Goal: Task Accomplishment & Management: Complete application form

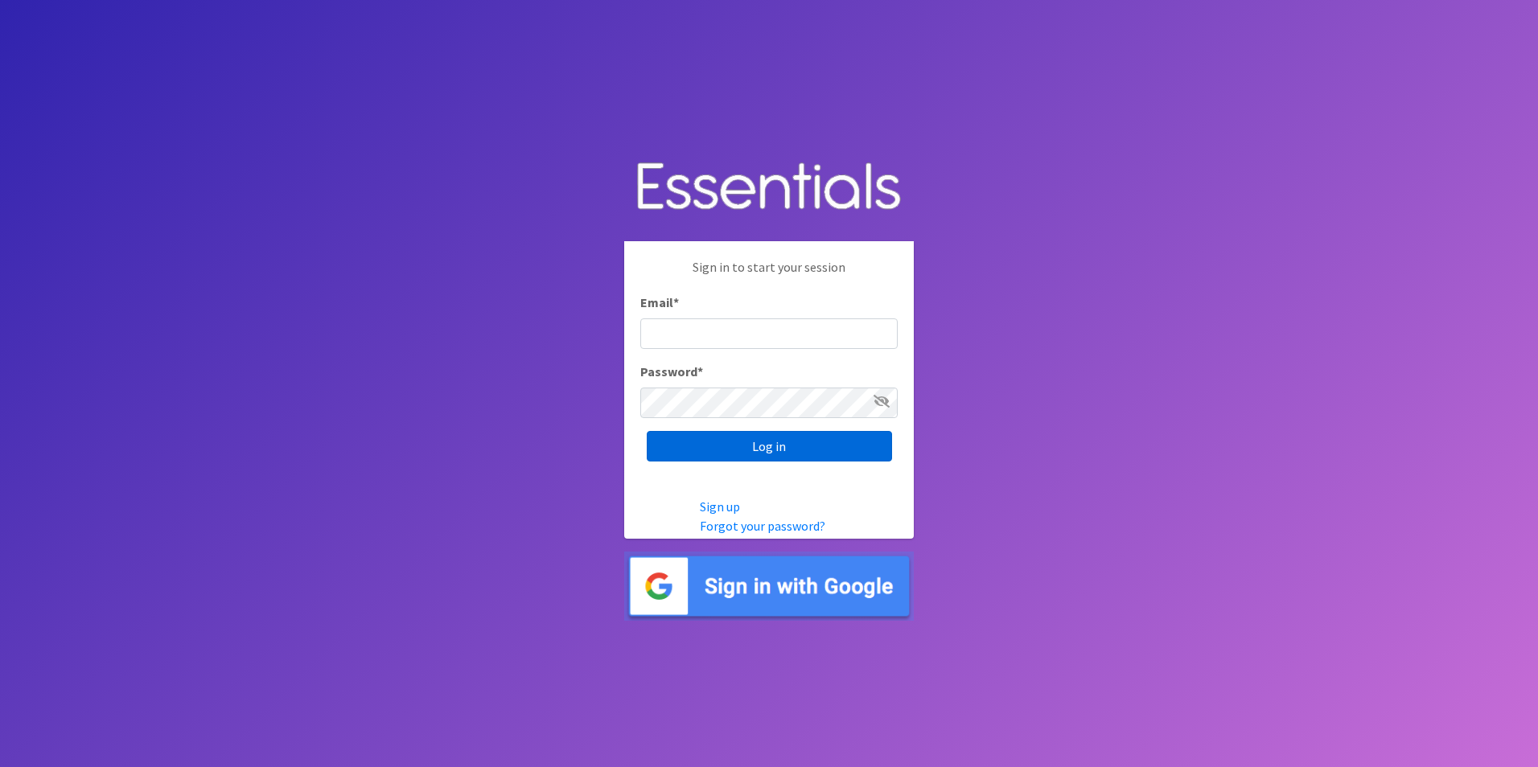
type input "[PERSON_NAME][EMAIL_ADDRESS][DOMAIN_NAME]"
click at [768, 446] on input "Log in" at bounding box center [769, 446] width 245 height 31
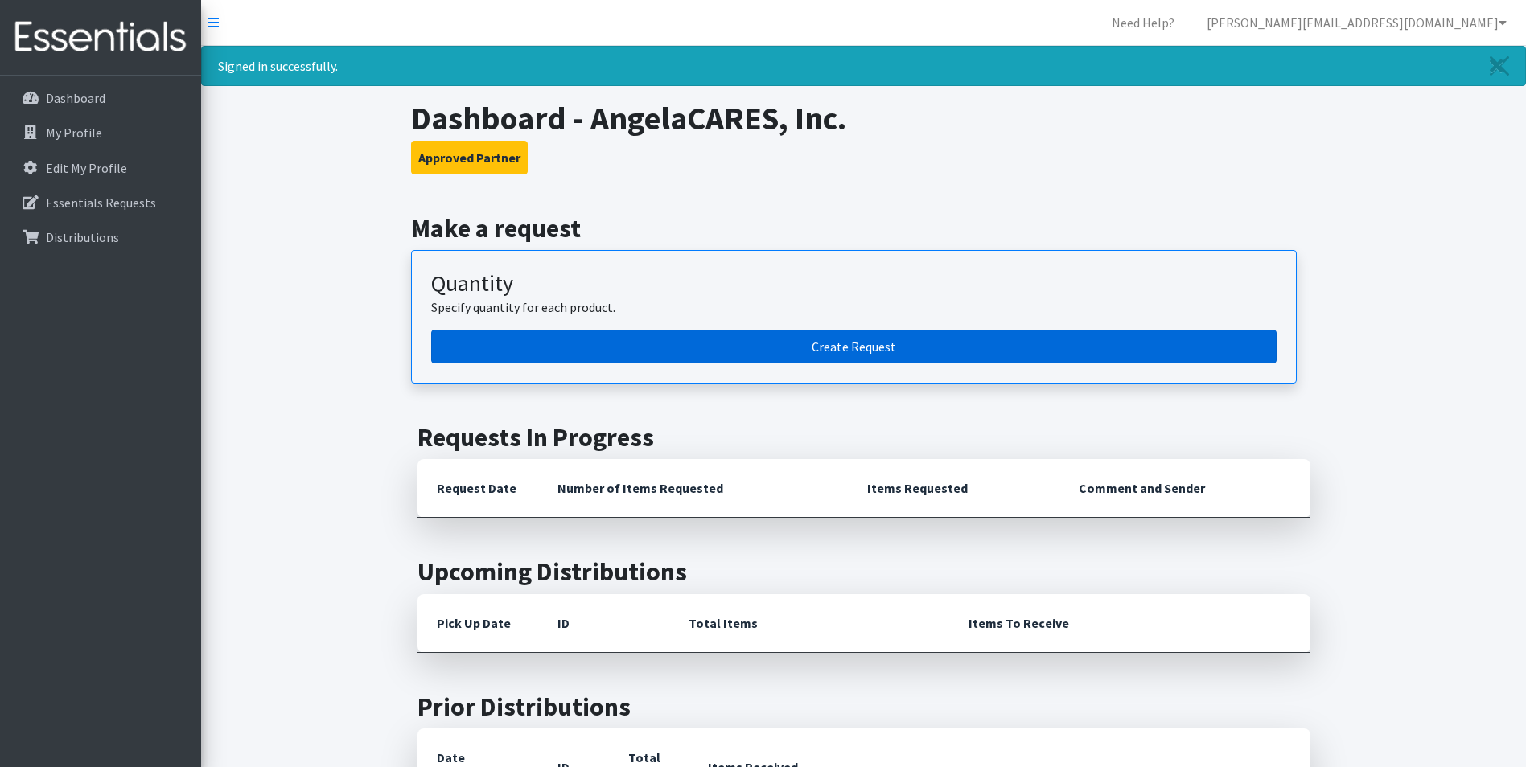
click at [846, 346] on link "Create Request" at bounding box center [853, 347] width 845 height 34
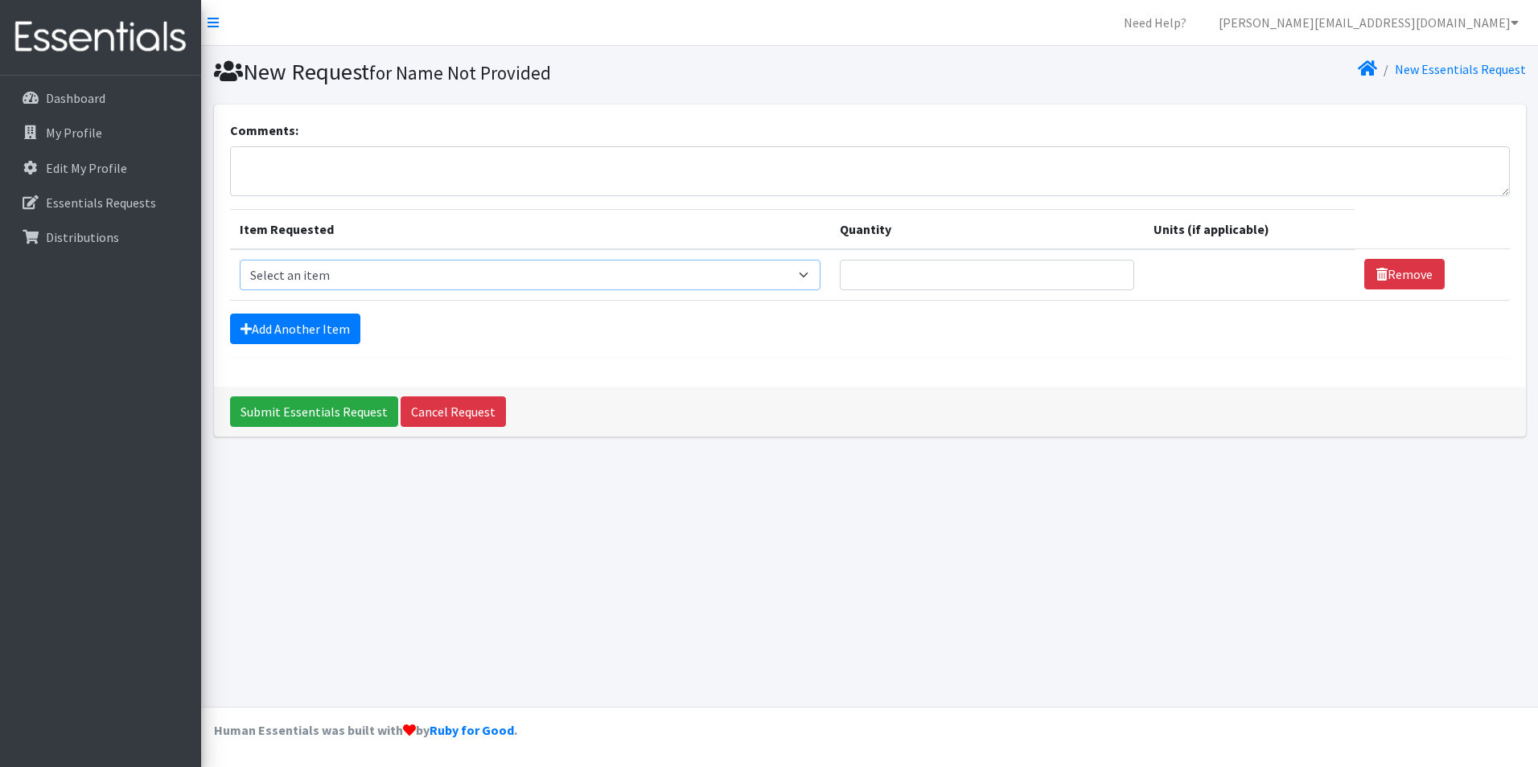
click at [312, 273] on select "Select an item # of Children this order will serve # of Individuals Living in H…" at bounding box center [531, 275] width 582 height 31
select select "13431"
click at [240, 260] on select "Select an item # of Children this order will serve # of Individuals Living in H…" at bounding box center [531, 275] width 582 height 31
click at [1165, 524] on div "New Request for Name Not Provided New Essentials Request Comments: Item Request…" at bounding box center [869, 376] width 1337 height 661
drag, startPoint x: 1071, startPoint y: 500, endPoint x: 1002, endPoint y: 351, distance: 164.5
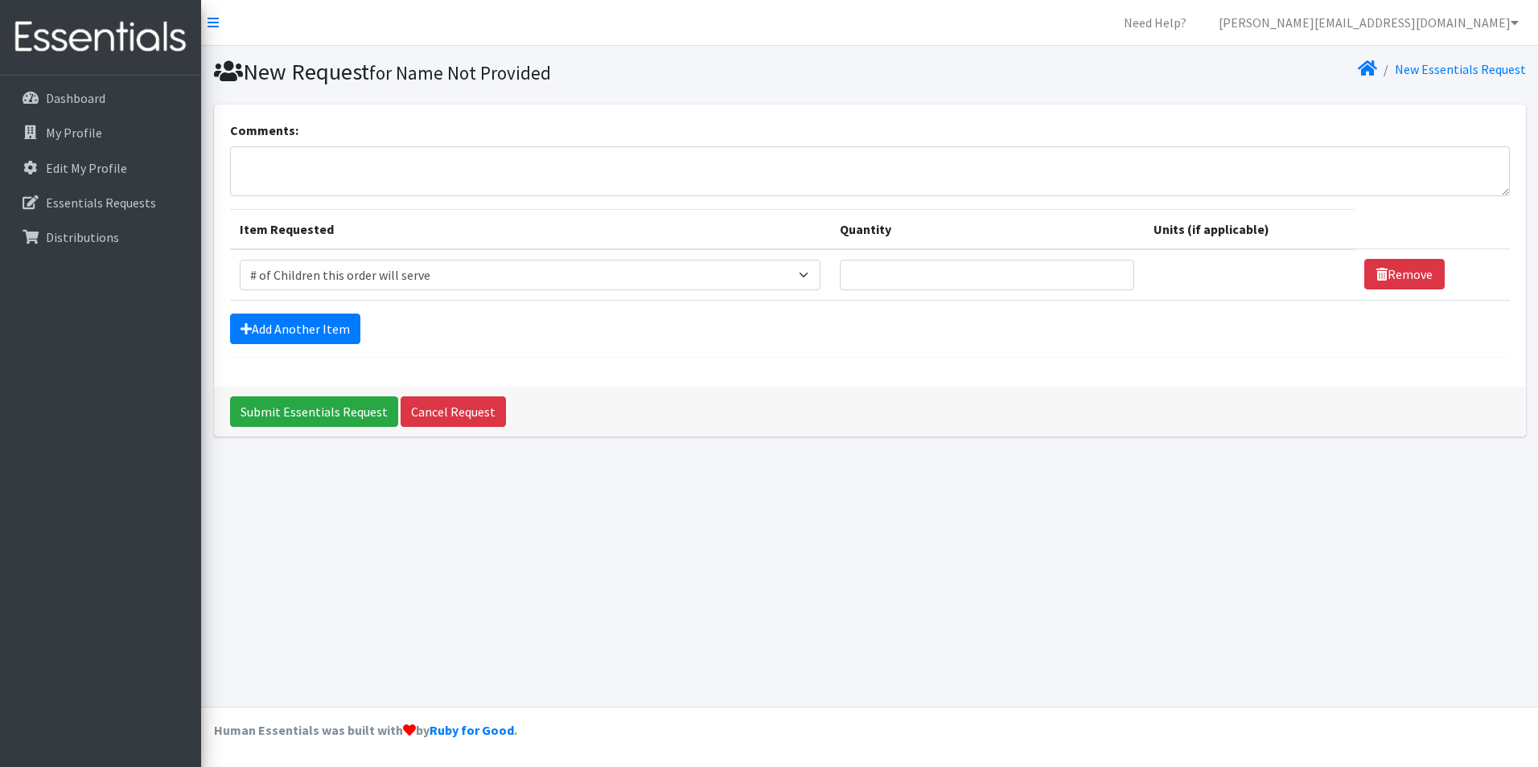
click at [1071, 500] on div "New Request for Name Not Provided New Essentials Request Comments: Item Request…" at bounding box center [869, 376] width 1337 height 661
click at [884, 270] on input "Quantity" at bounding box center [987, 275] width 294 height 31
type input "137"
click at [302, 337] on link "Add Another Item" at bounding box center [295, 329] width 130 height 31
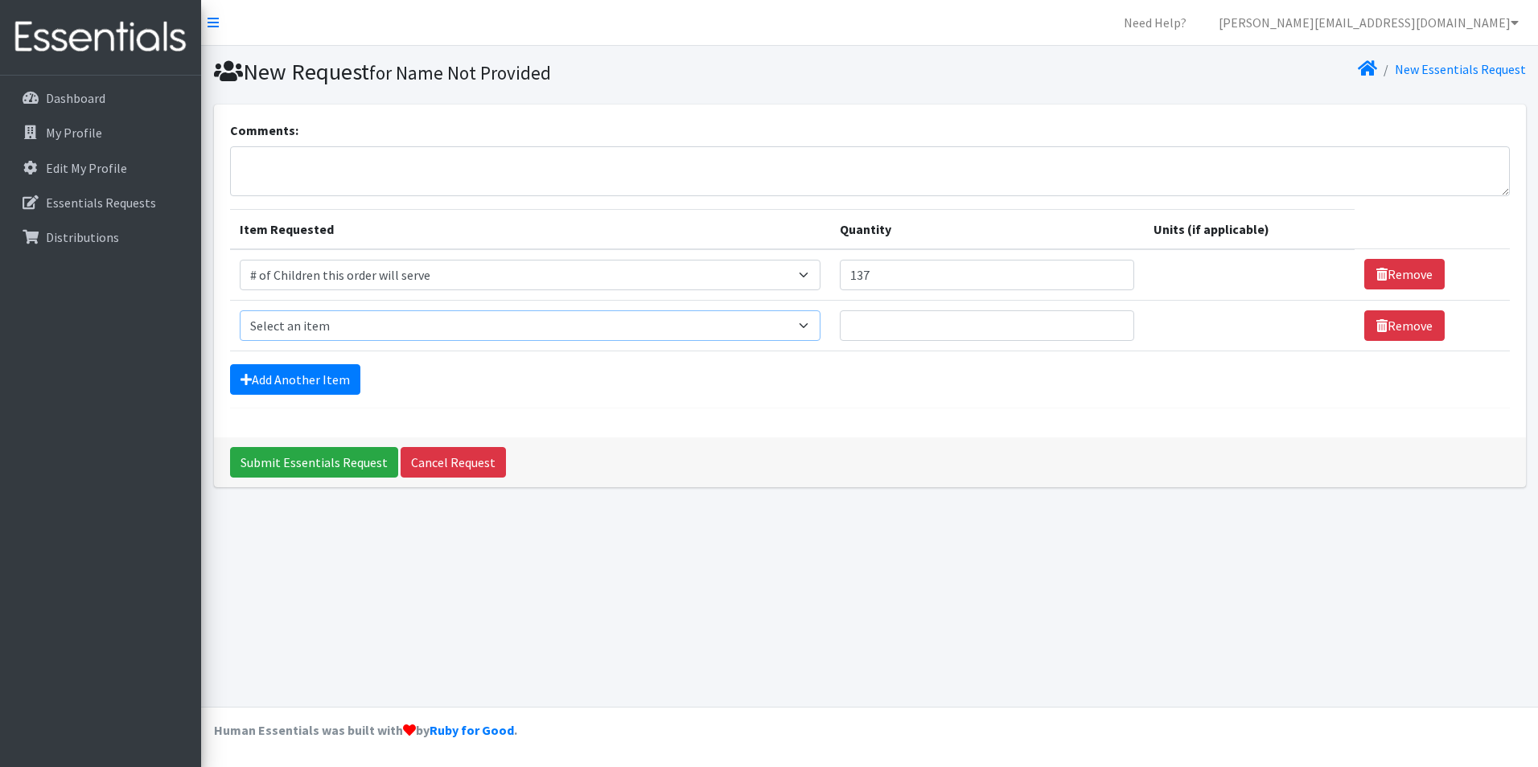
click at [290, 329] on select "Select an item # of Children this order will serve # of Individuals Living in H…" at bounding box center [531, 325] width 582 height 31
select select "6076"
click at [240, 310] on select "Select an item # of Children this order will serve # of Individuals Living in H…" at bounding box center [531, 325] width 582 height 31
drag, startPoint x: 1122, startPoint y: 456, endPoint x: 1054, endPoint y: 430, distance: 73.3
click at [1122, 456] on div "Submit Essentials Request Cancel Request" at bounding box center [870, 463] width 1312 height 50
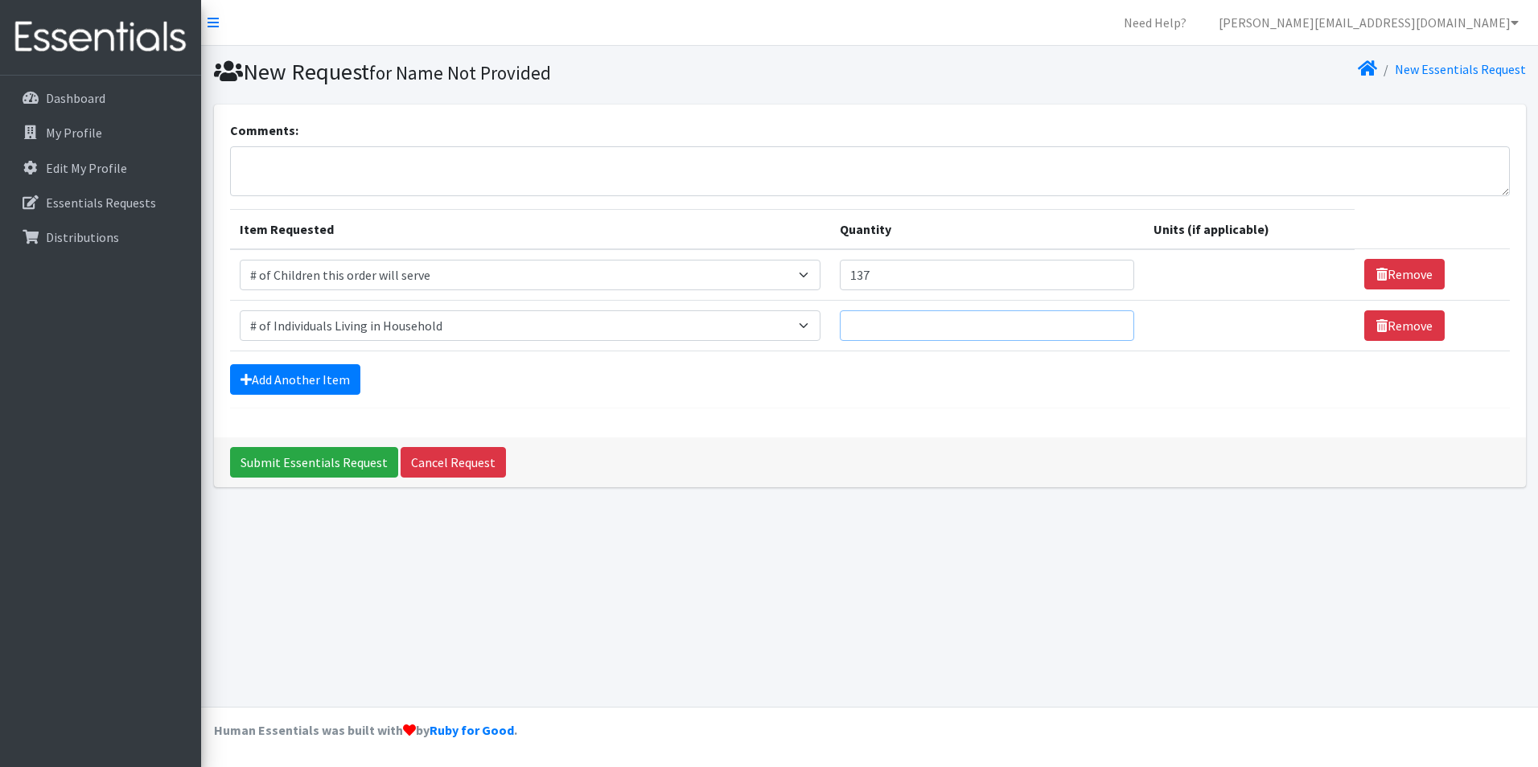
click at [906, 316] on input "Quantity" at bounding box center [987, 325] width 294 height 31
type input "492"
click at [280, 383] on link "Add Another Item" at bounding box center [295, 379] width 130 height 31
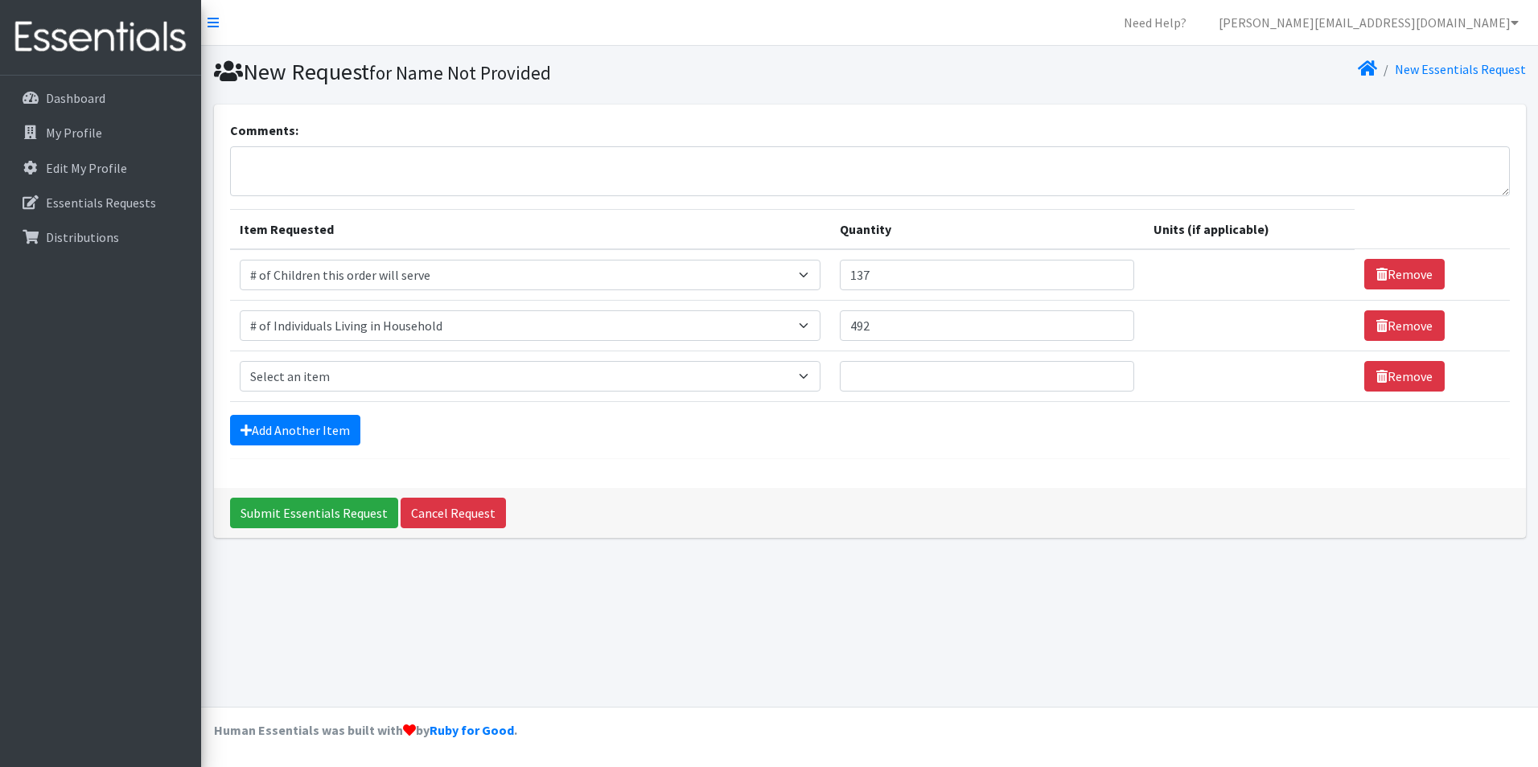
drag, startPoint x: 1054, startPoint y: 629, endPoint x: 1023, endPoint y: 619, distance: 32.1
click at [1054, 629] on div "New Request for Name Not Provided New Essentials Request Comments: Item Request…" at bounding box center [869, 376] width 1337 height 661
click at [475, 376] on select "Select an item # of Children this order will serve # of Individuals Living in H…" at bounding box center [531, 376] width 582 height 31
select select "1965"
click at [240, 361] on select "Select an item # of Children this order will serve # of Individuals Living in H…" at bounding box center [531, 376] width 582 height 31
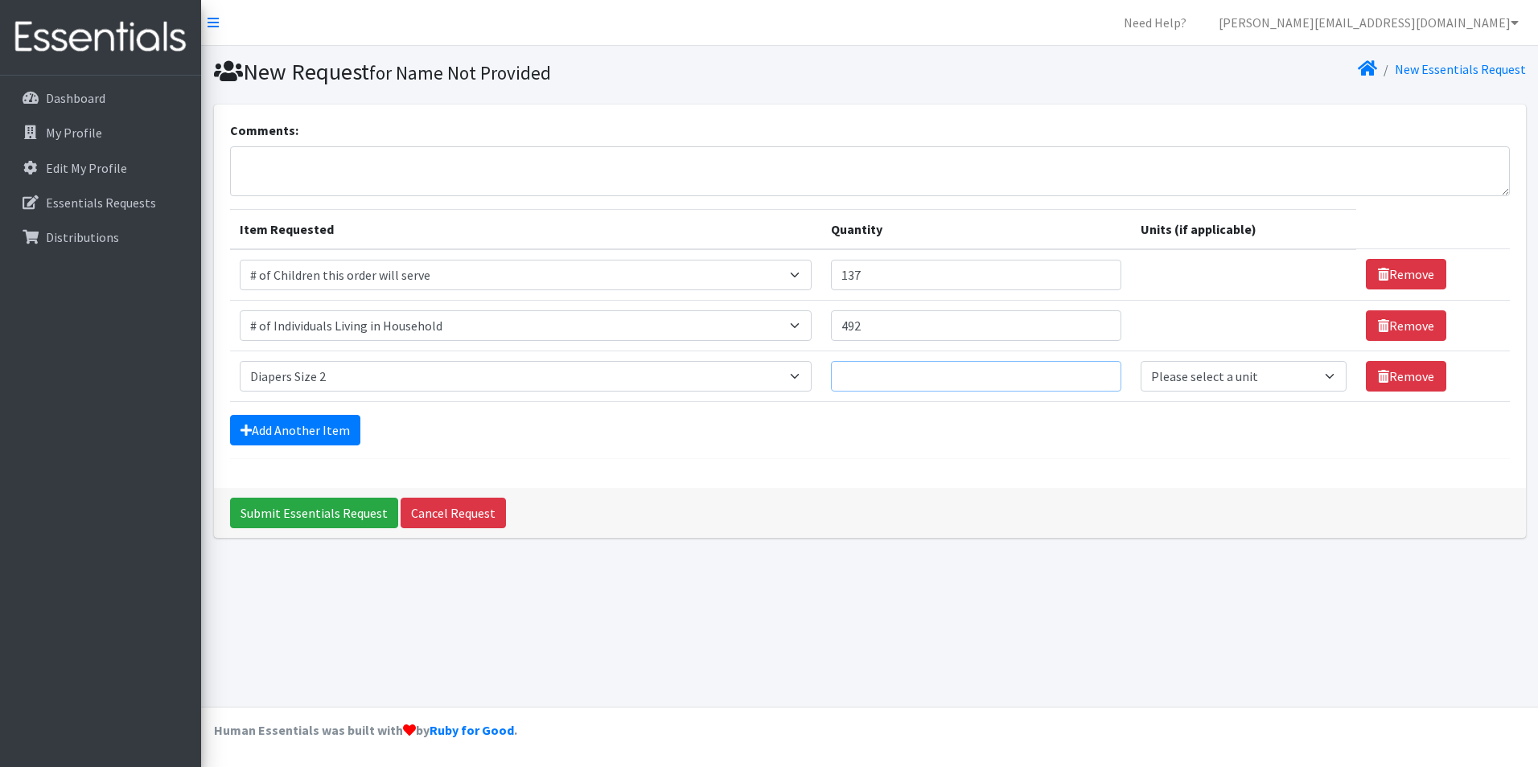
click at [865, 380] on input "Quantity" at bounding box center [976, 376] width 290 height 31
type input "5"
click at [302, 434] on link "Add Another Item" at bounding box center [295, 430] width 130 height 31
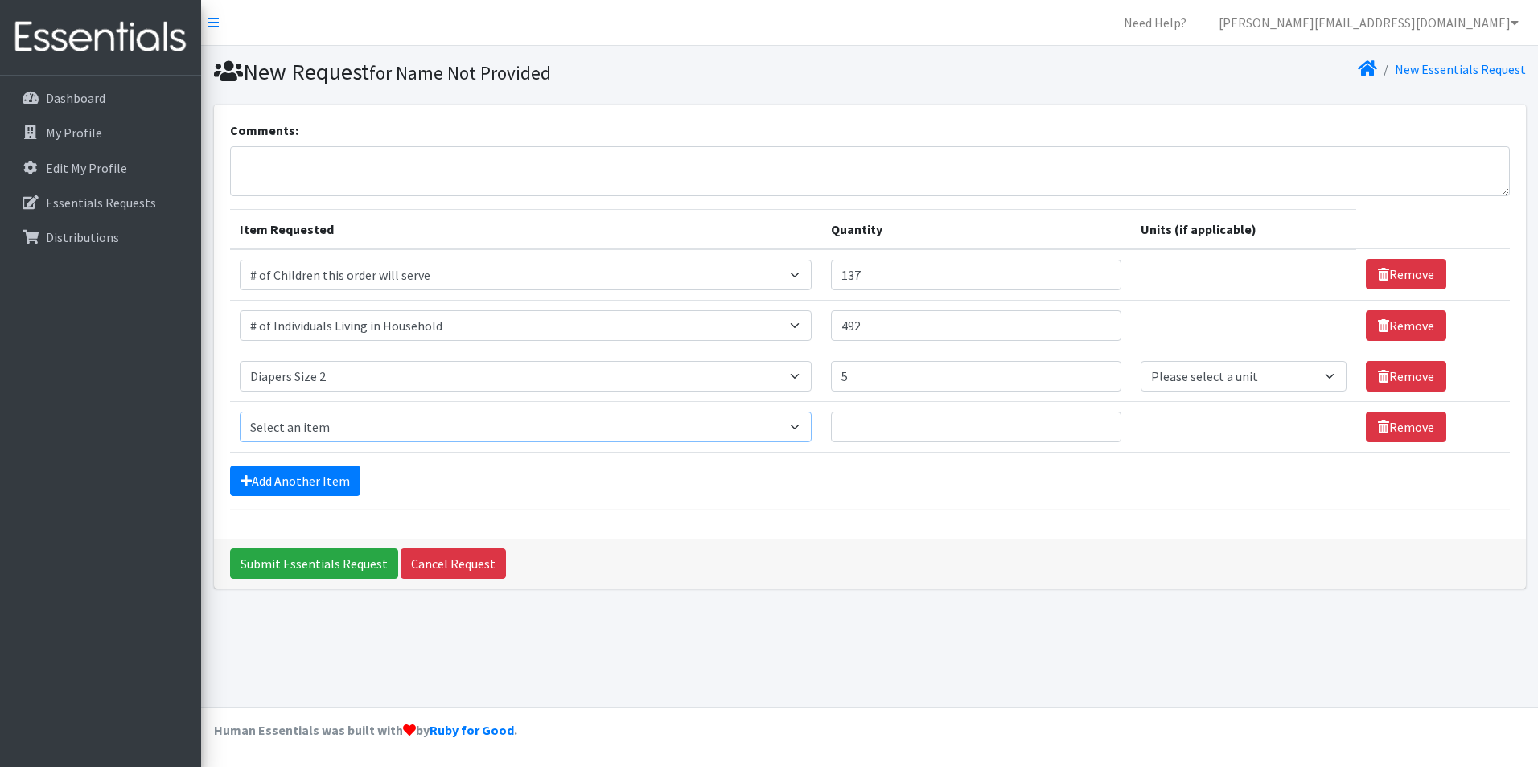
click at [297, 430] on select "Select an item # of Children this order will serve # of Individuals Living in H…" at bounding box center [526, 427] width 573 height 31
select select "1966"
click at [240, 412] on select "Select an item # of Children this order will serve # of Individuals Living in H…" at bounding box center [526, 427] width 573 height 31
drag, startPoint x: 1053, startPoint y: 429, endPoint x: 1034, endPoint y: 434, distance: 19.1
click at [1053, 429] on input "Quantity" at bounding box center [976, 427] width 290 height 31
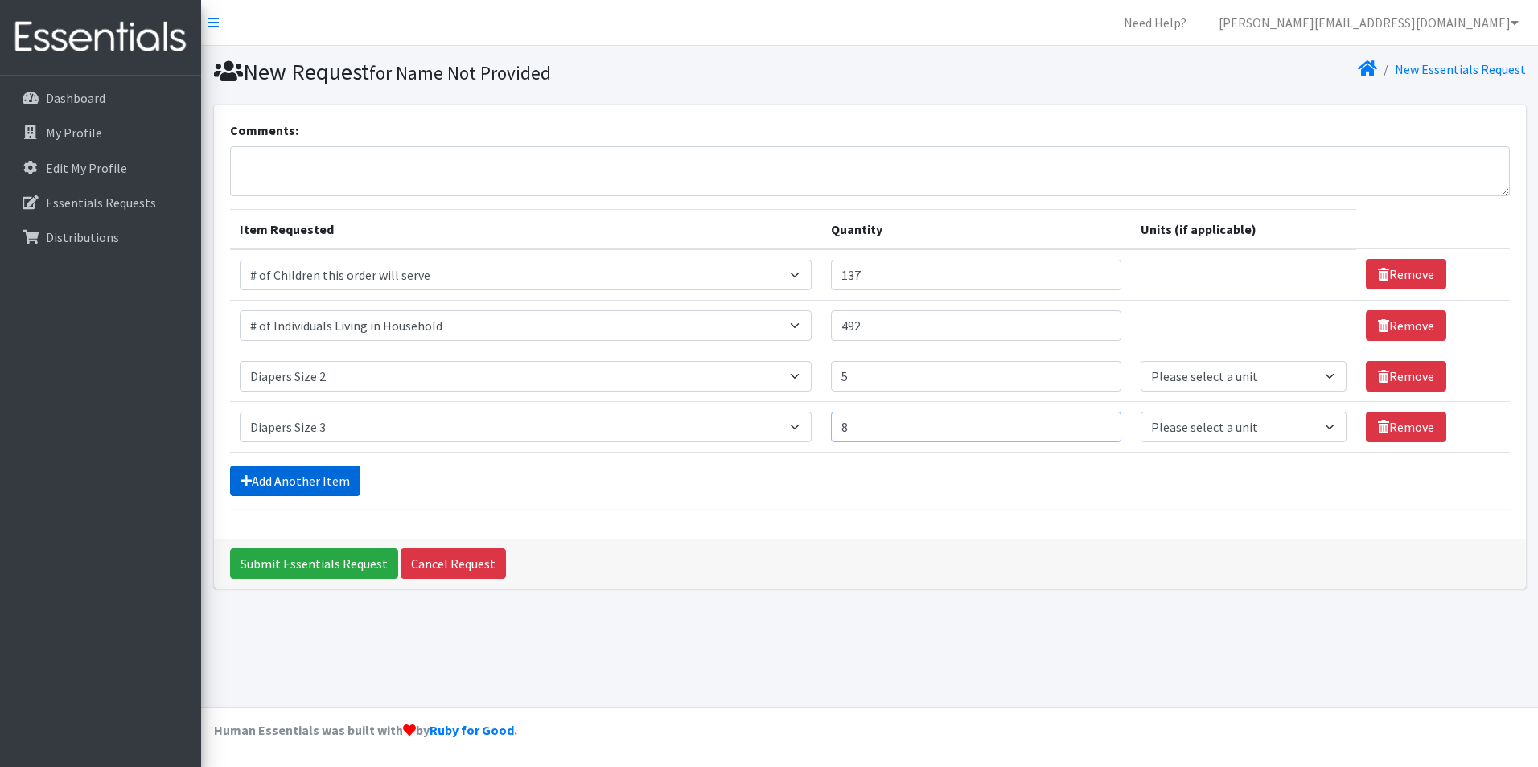
type input "8"
click at [276, 480] on link "Add Another Item" at bounding box center [295, 481] width 130 height 31
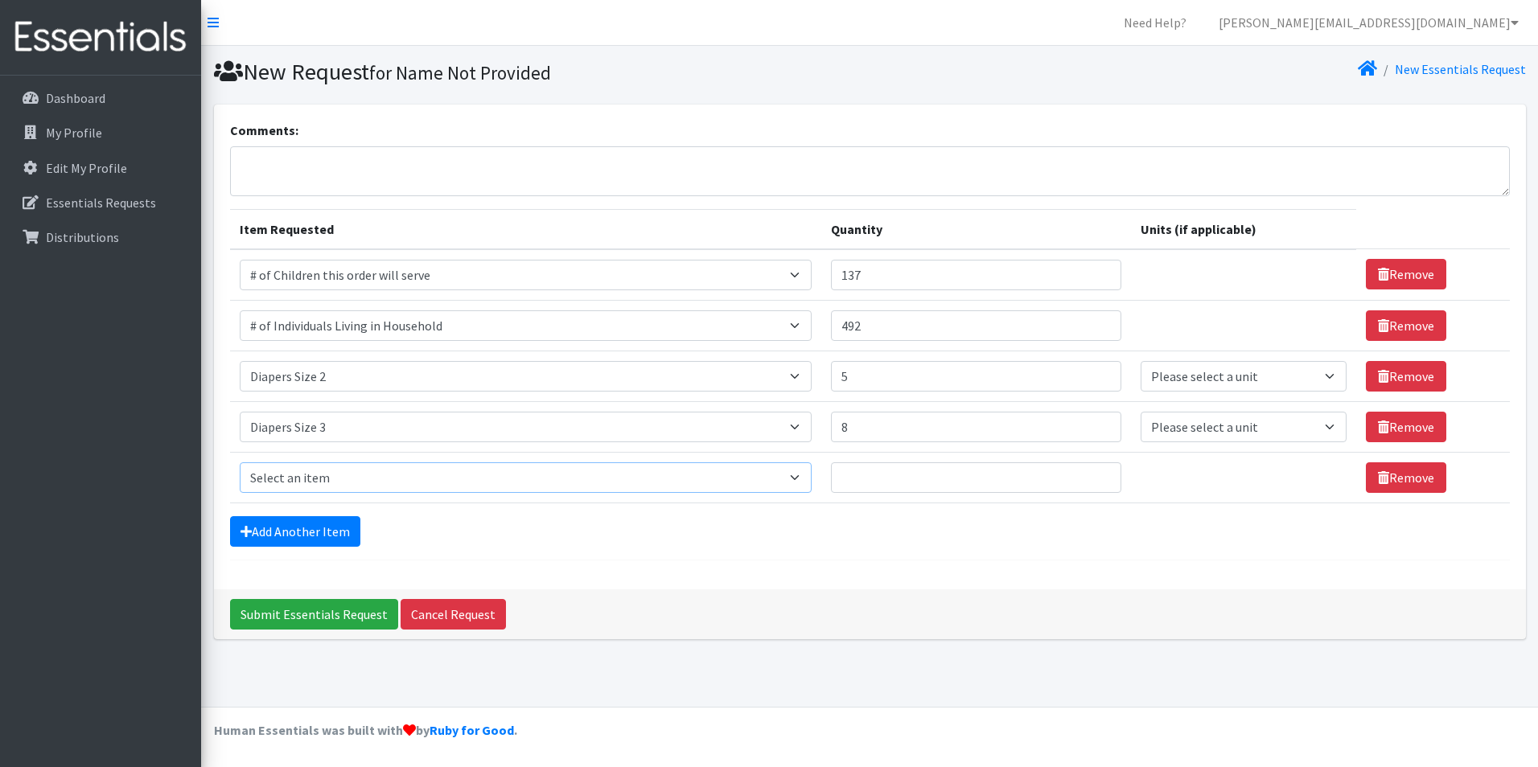
drag, startPoint x: 262, startPoint y: 477, endPoint x: 267, endPoint y: 460, distance: 17.6
click at [262, 477] on select "Select an item # of Children this order will serve # of Individuals Living in H…" at bounding box center [526, 477] width 573 height 31
select select "1967"
click at [240, 462] on select "Select an item # of Children this order will serve # of Individuals Living in H…" at bounding box center [526, 477] width 573 height 31
click at [997, 481] on input "Quantity" at bounding box center [976, 477] width 290 height 31
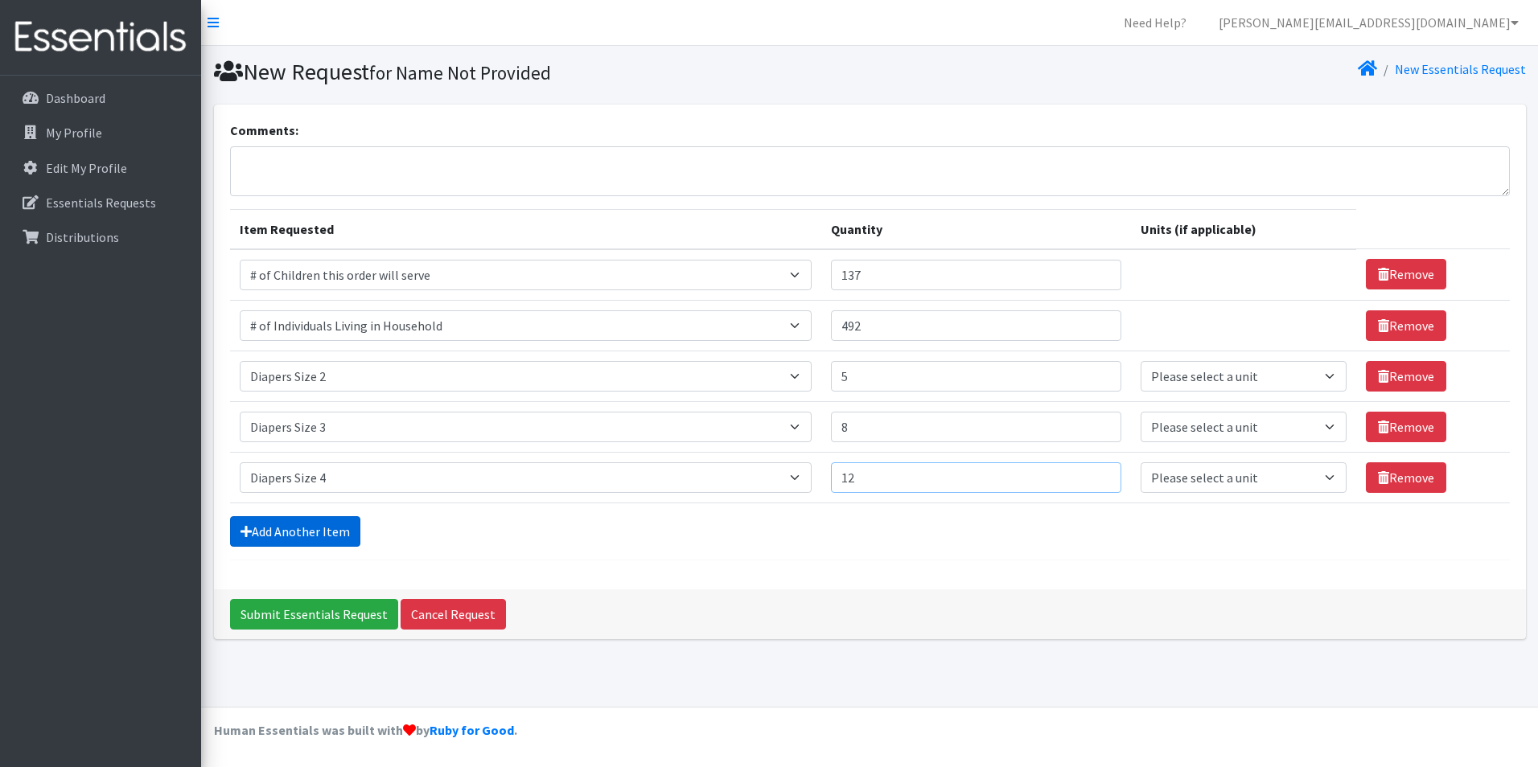
type input "12"
click at [301, 535] on link "Add Another Item" at bounding box center [295, 531] width 130 height 31
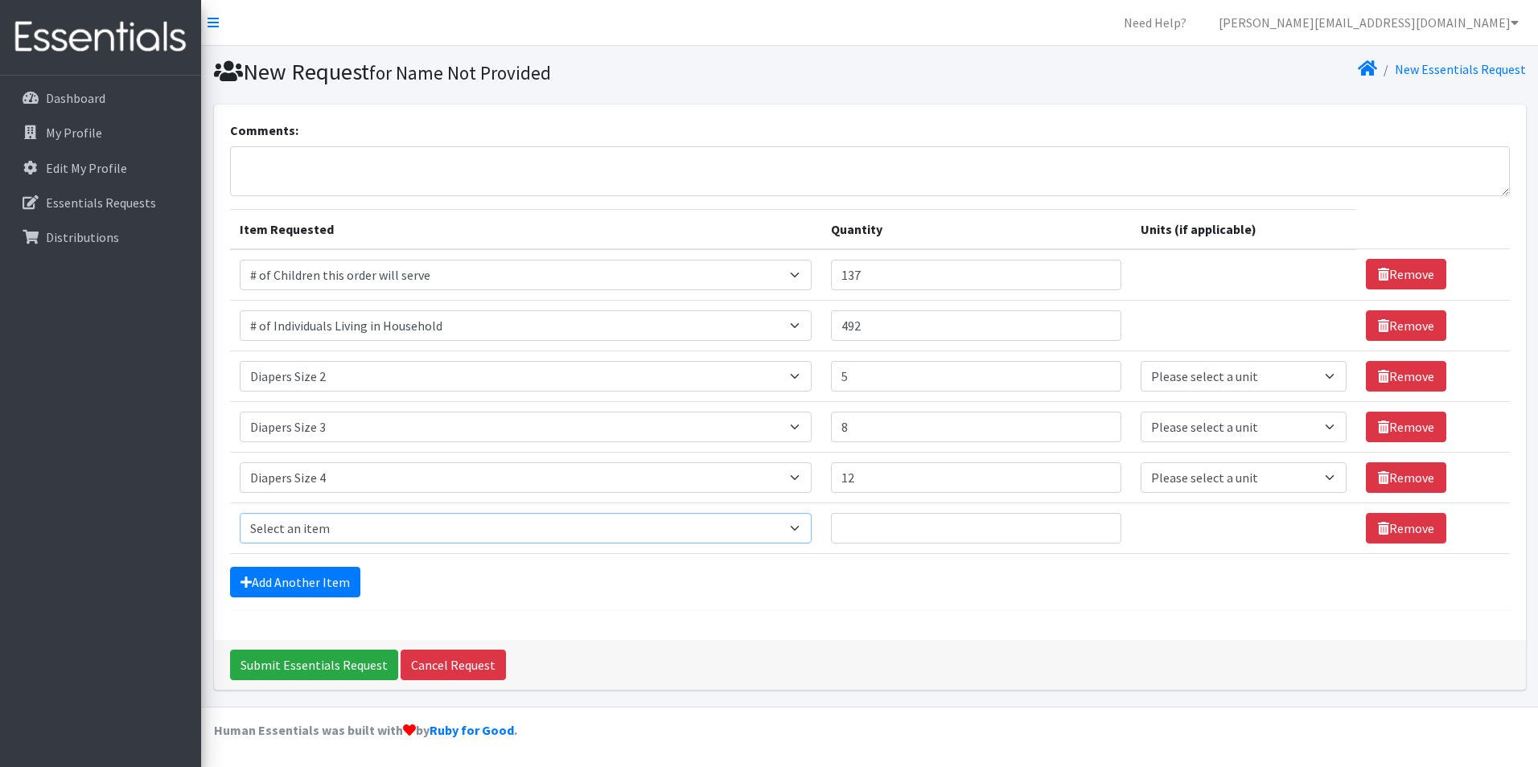
drag, startPoint x: 263, startPoint y: 529, endPoint x: 284, endPoint y: 512, distance: 27.4
click at [263, 529] on select "Select an item # of Children this order will serve # of Individuals Living in H…" at bounding box center [526, 528] width 573 height 31
select select "1968"
click at [240, 513] on select "Select an item # of Children this order will serve # of Individuals Living in H…" at bounding box center [526, 528] width 573 height 31
drag, startPoint x: 1039, startPoint y: 627, endPoint x: 943, endPoint y: 566, distance: 113.8
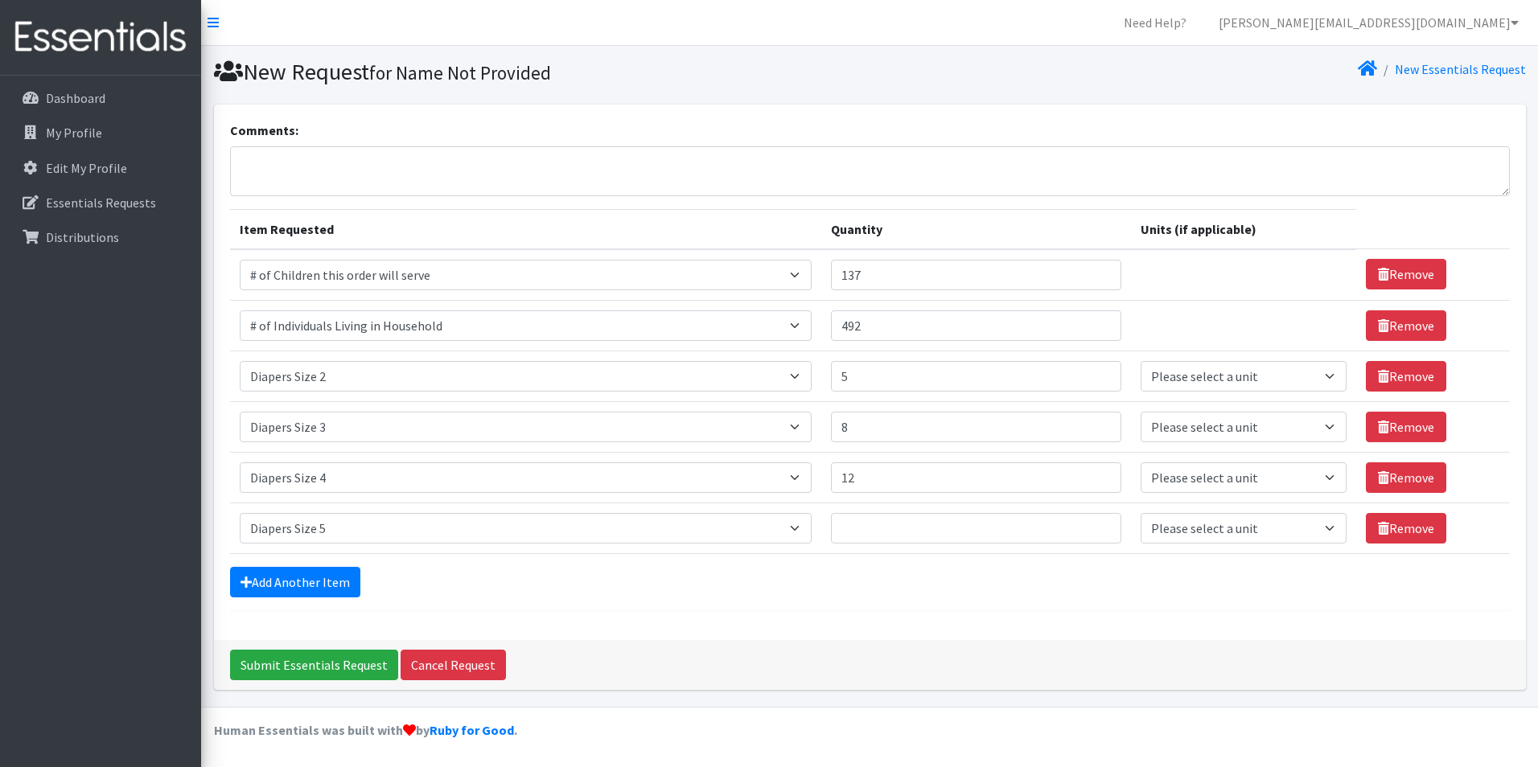
click at [1039, 627] on div "Comments: Item Requested Quantity Units (if applicable) Item Requested Select a…" at bounding box center [870, 373] width 1312 height 536
click at [841, 525] on input "Quantity" at bounding box center [976, 528] width 290 height 31
type input "37"
click at [847, 594] on div "Add Another Item" at bounding box center [870, 582] width 1280 height 31
click at [1089, 598] on form "Comments: Item Requested Quantity Units (if applicable) Item Requested Select a…" at bounding box center [870, 366] width 1280 height 491
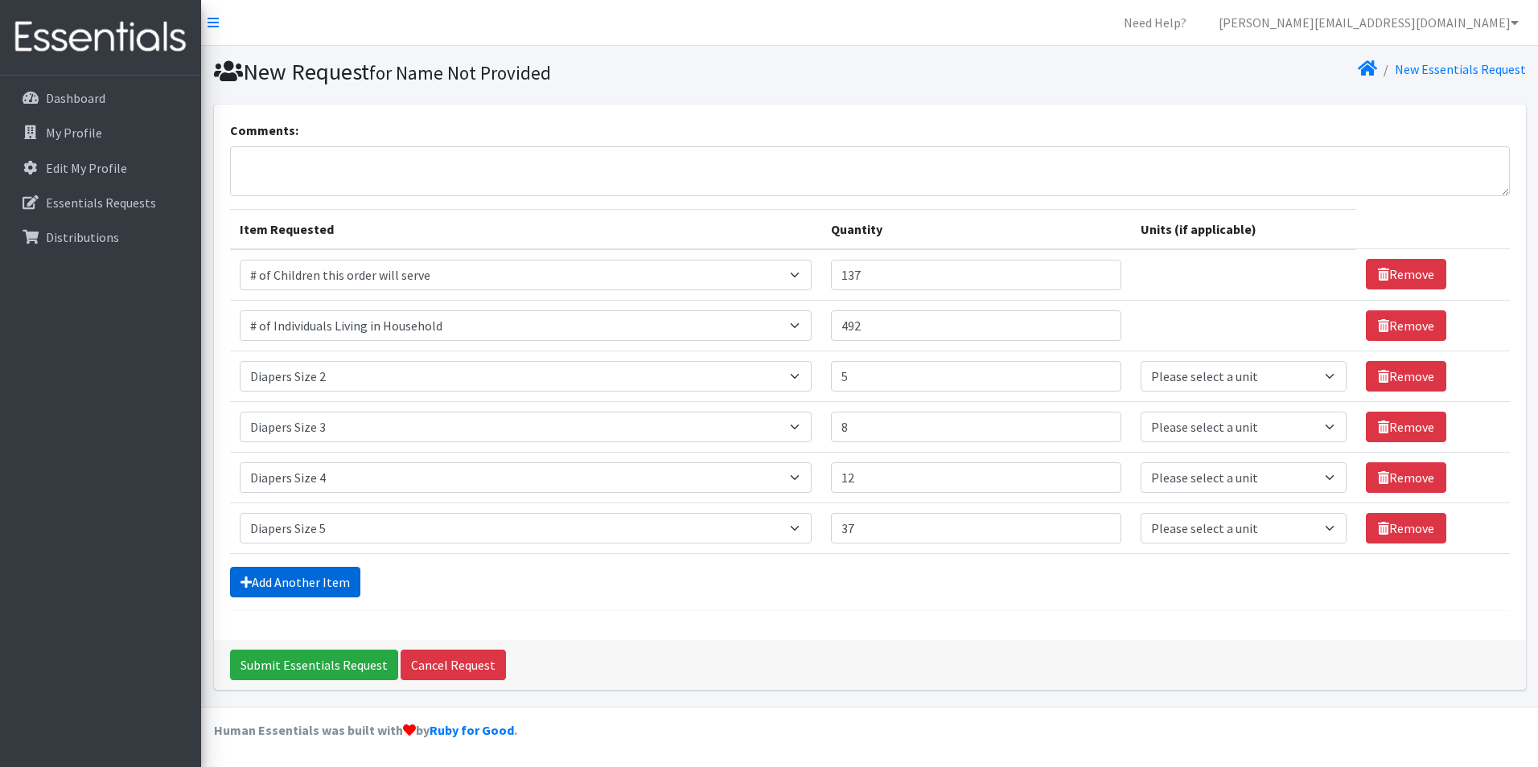
click at [310, 590] on link "Add Another Item" at bounding box center [295, 582] width 130 height 31
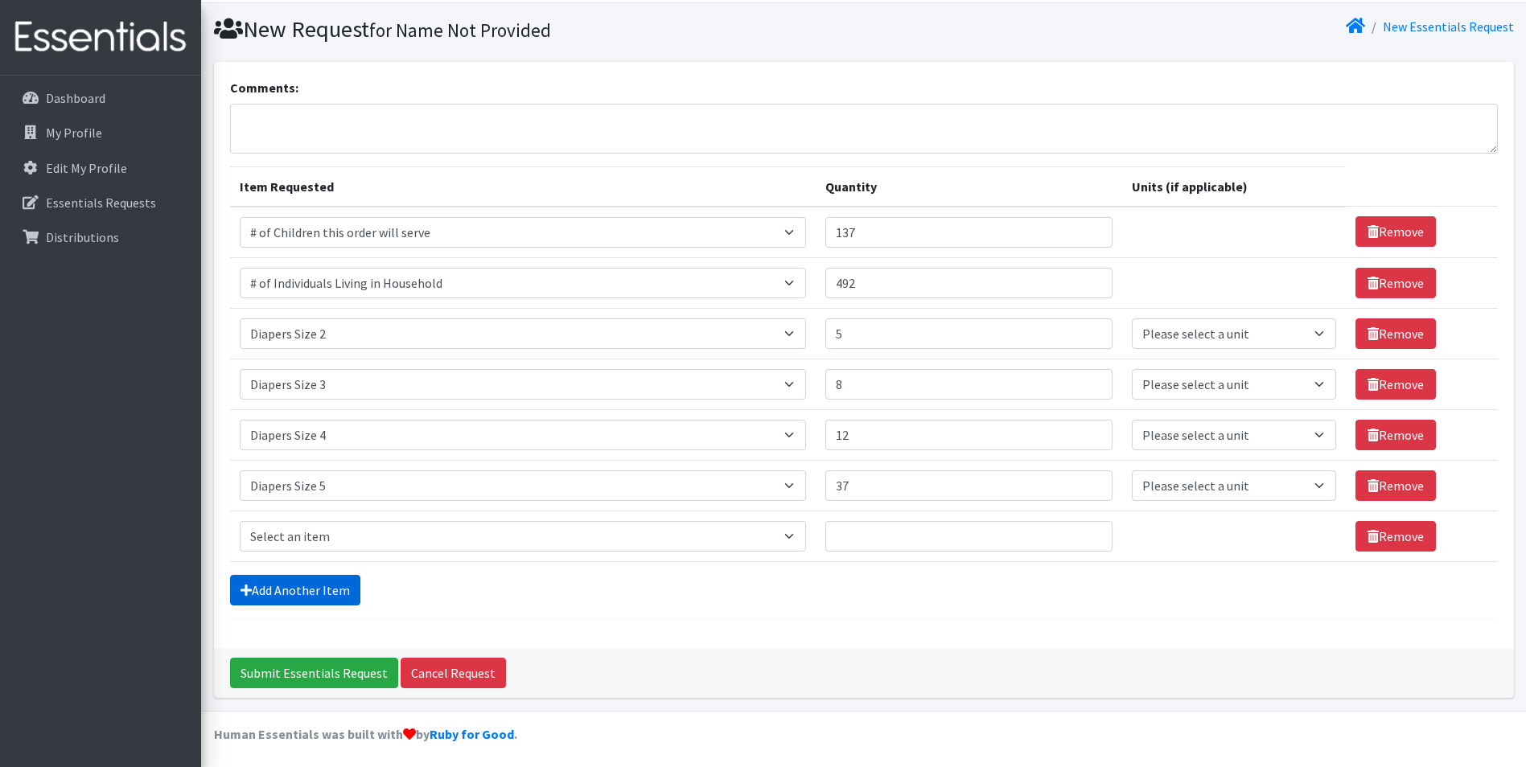
scroll to position [47, 0]
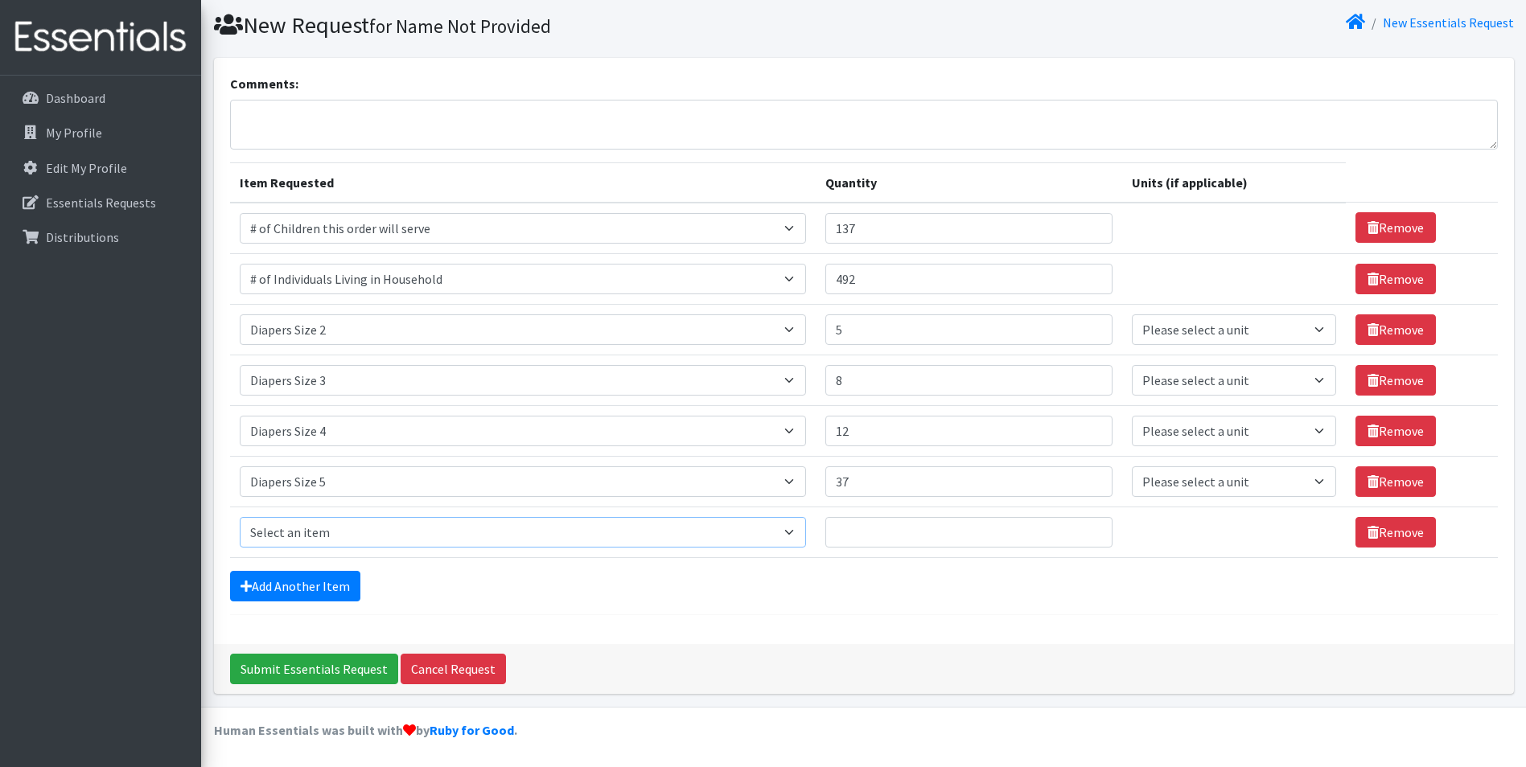
click at [282, 544] on select "Select an item # of Children this order will serve # of Individuals Living in H…" at bounding box center [523, 532] width 567 height 31
select select "5774"
click at [240, 517] on select "Select an item # of Children this order will serve # of Individuals Living in H…" at bounding box center [523, 532] width 567 height 31
click at [859, 532] on input "Quantity" at bounding box center [968, 532] width 287 height 31
type input "10"
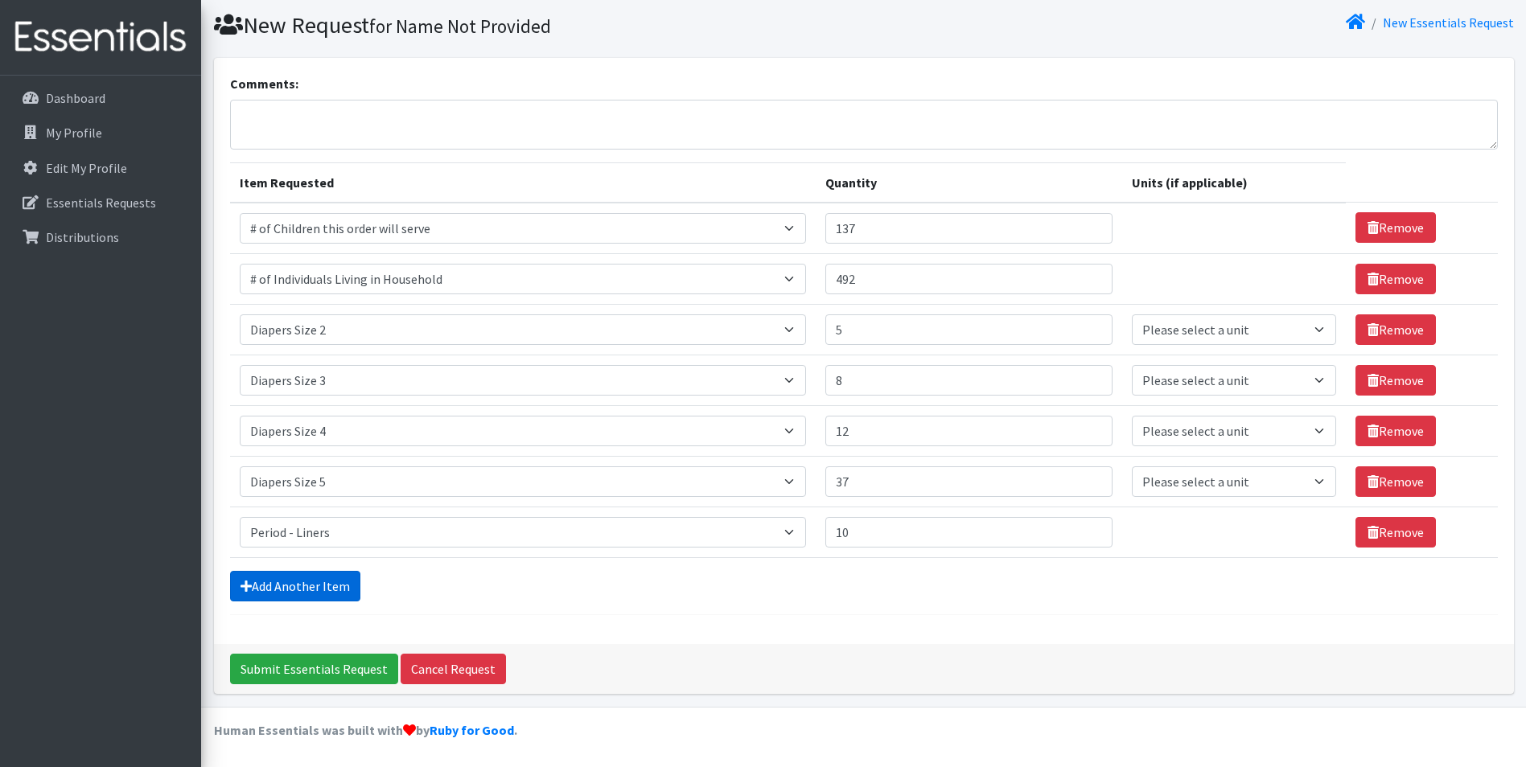
click at [269, 587] on link "Add Another Item" at bounding box center [295, 586] width 130 height 31
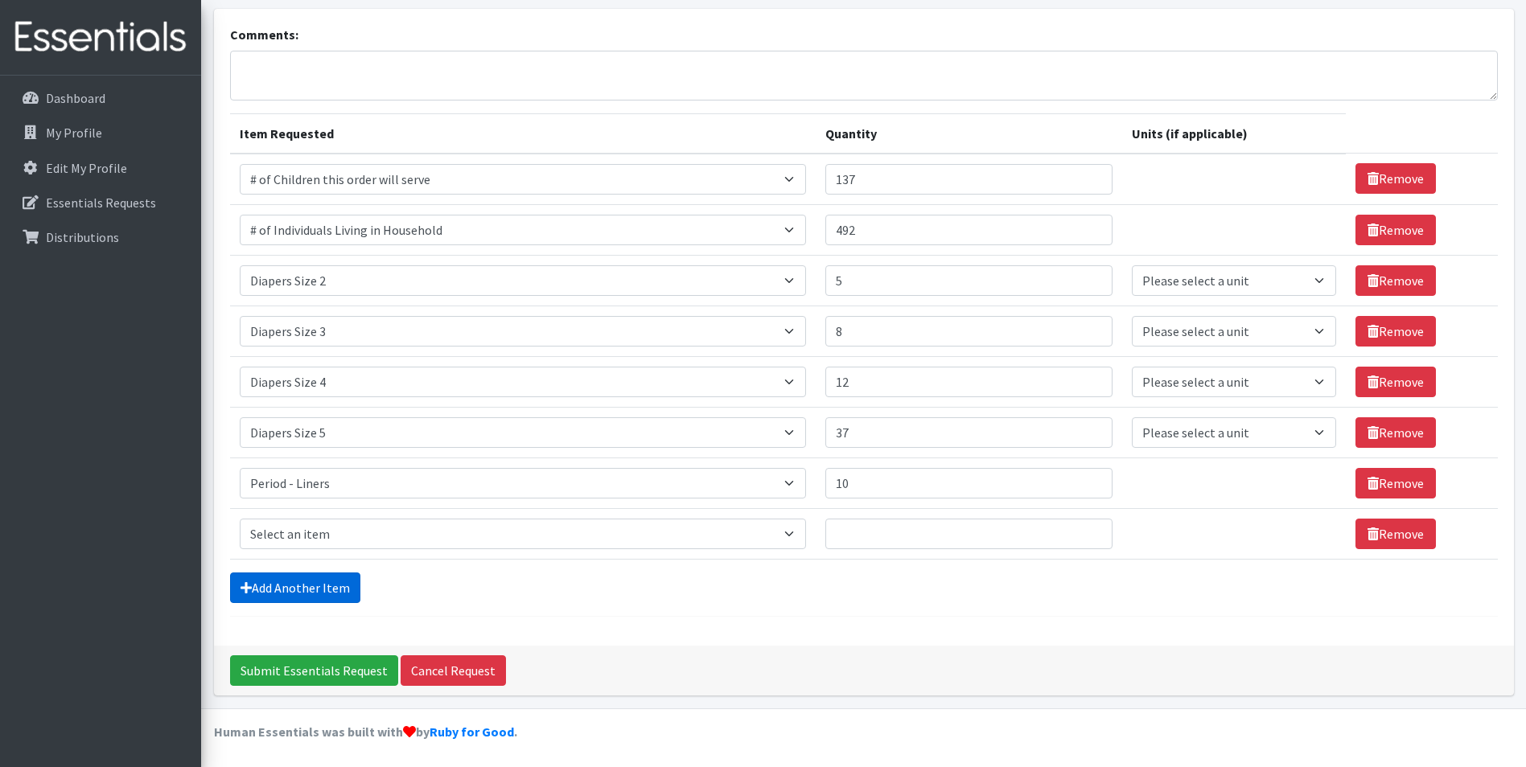
scroll to position [97, 0]
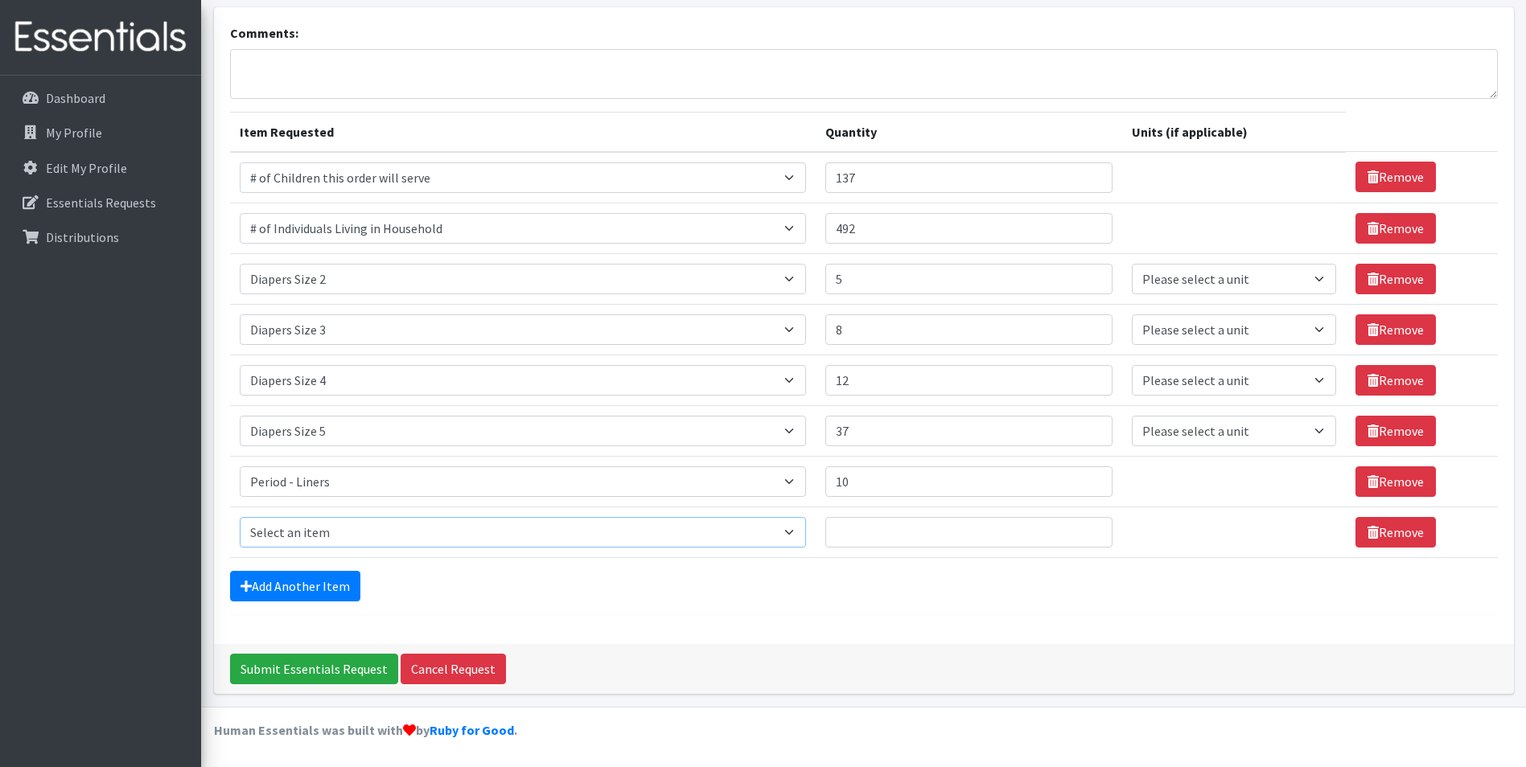
click at [302, 532] on select "Select an item # of Children this order will serve # of Individuals Living in H…" at bounding box center [523, 532] width 567 height 31
select select "5659"
click at [240, 517] on select "Select an item # of Children this order will serve # of Individuals Living in H…" at bounding box center [523, 532] width 567 height 31
click at [865, 534] on input "Quantity" at bounding box center [968, 532] width 287 height 31
type input "30"
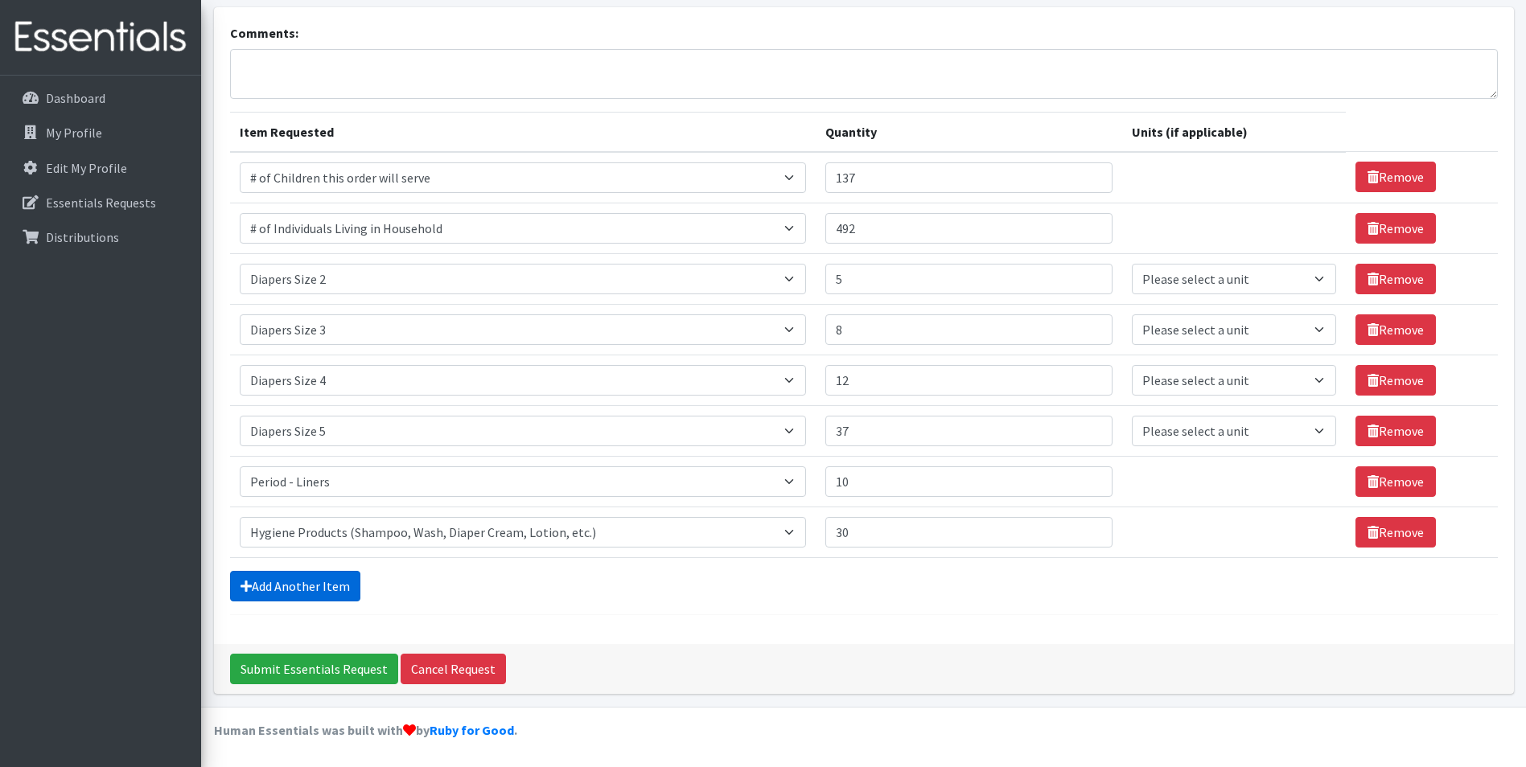
click at [293, 582] on link "Add Another Item" at bounding box center [295, 586] width 130 height 31
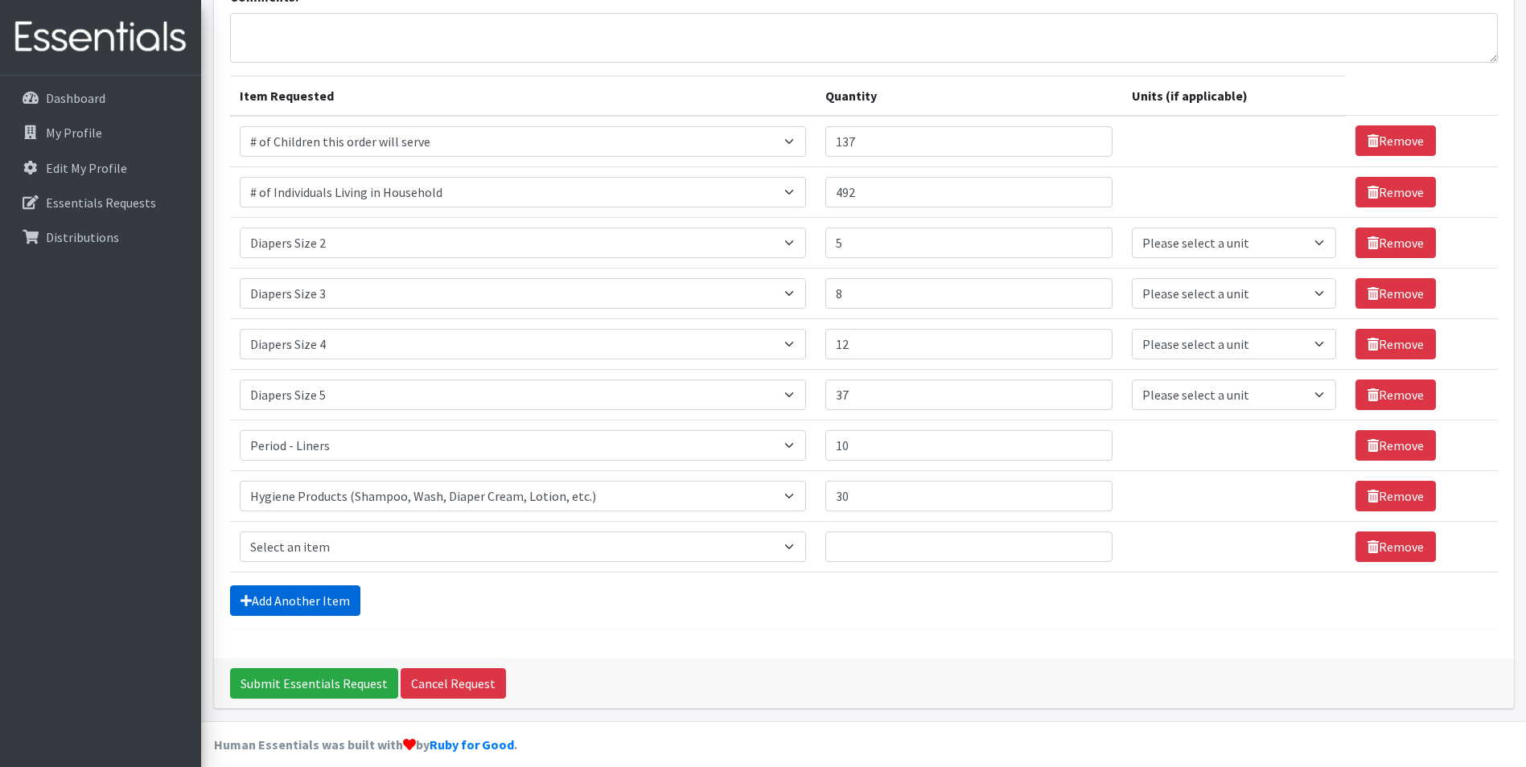
scroll to position [148, 0]
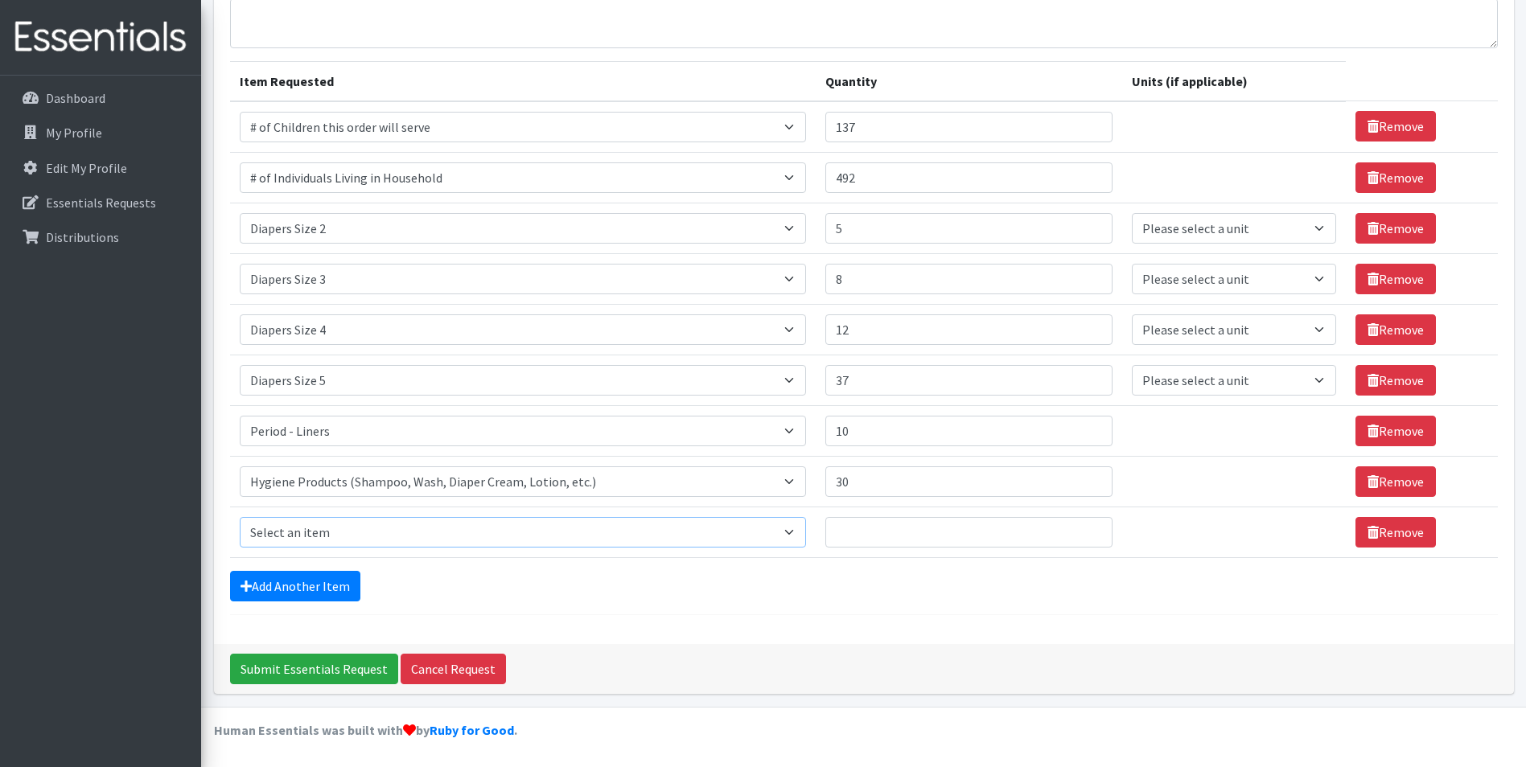
drag, startPoint x: 241, startPoint y: 539, endPoint x: 257, endPoint y: 537, distance: 15.4
click at [241, 539] on select "Select an item # of Children this order will serve # of Individuals Living in H…" at bounding box center [523, 532] width 567 height 31
select select "5772"
click at [240, 517] on select "Select an item # of Children this order will serve # of Individuals Living in H…" at bounding box center [523, 532] width 567 height 31
click at [874, 521] on input "Quantity" at bounding box center [968, 532] width 287 height 31
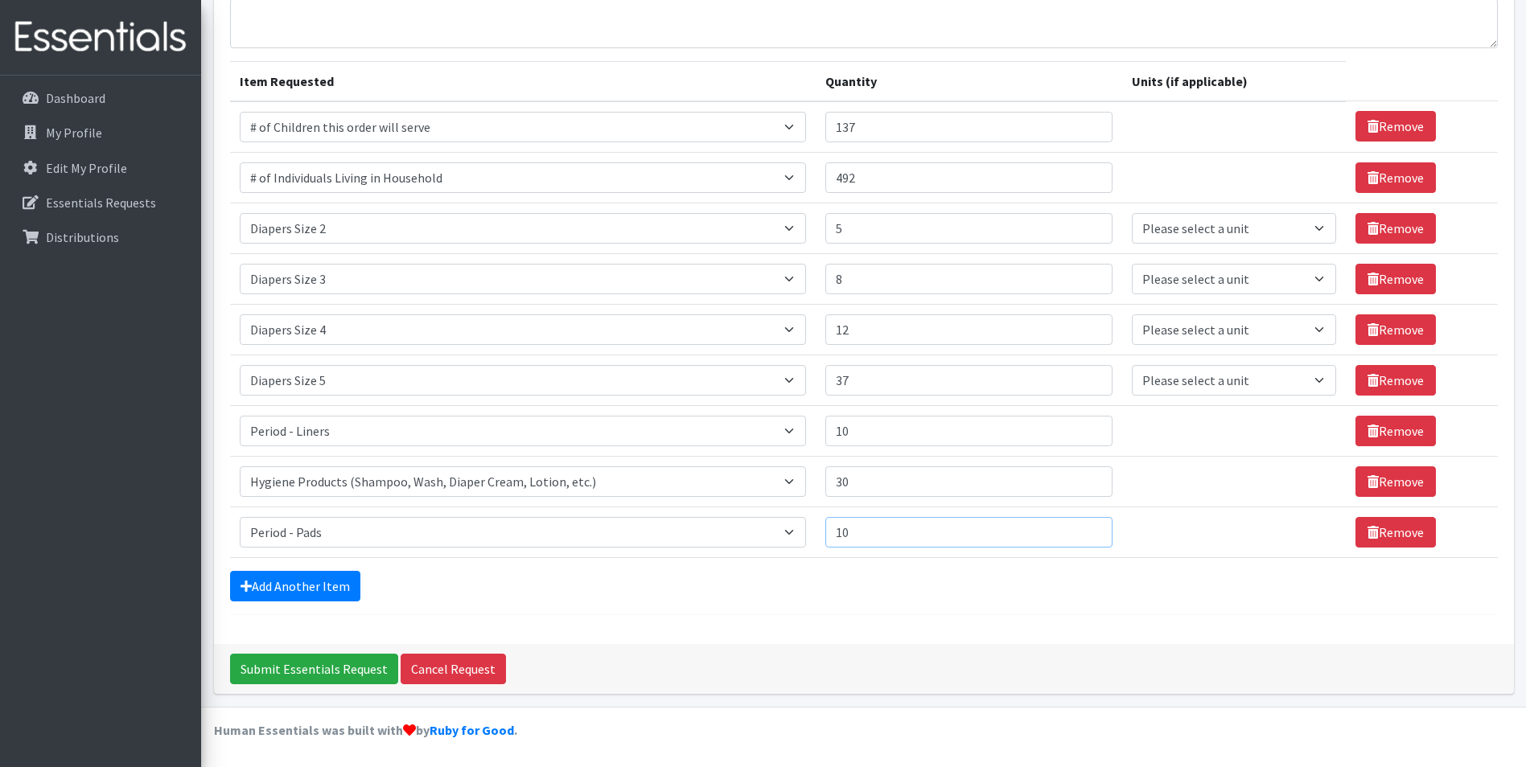
type input "10"
click at [675, 585] on div "Add Another Item" at bounding box center [864, 586] width 1268 height 31
click at [313, 578] on link "Add Another Item" at bounding box center [295, 586] width 130 height 31
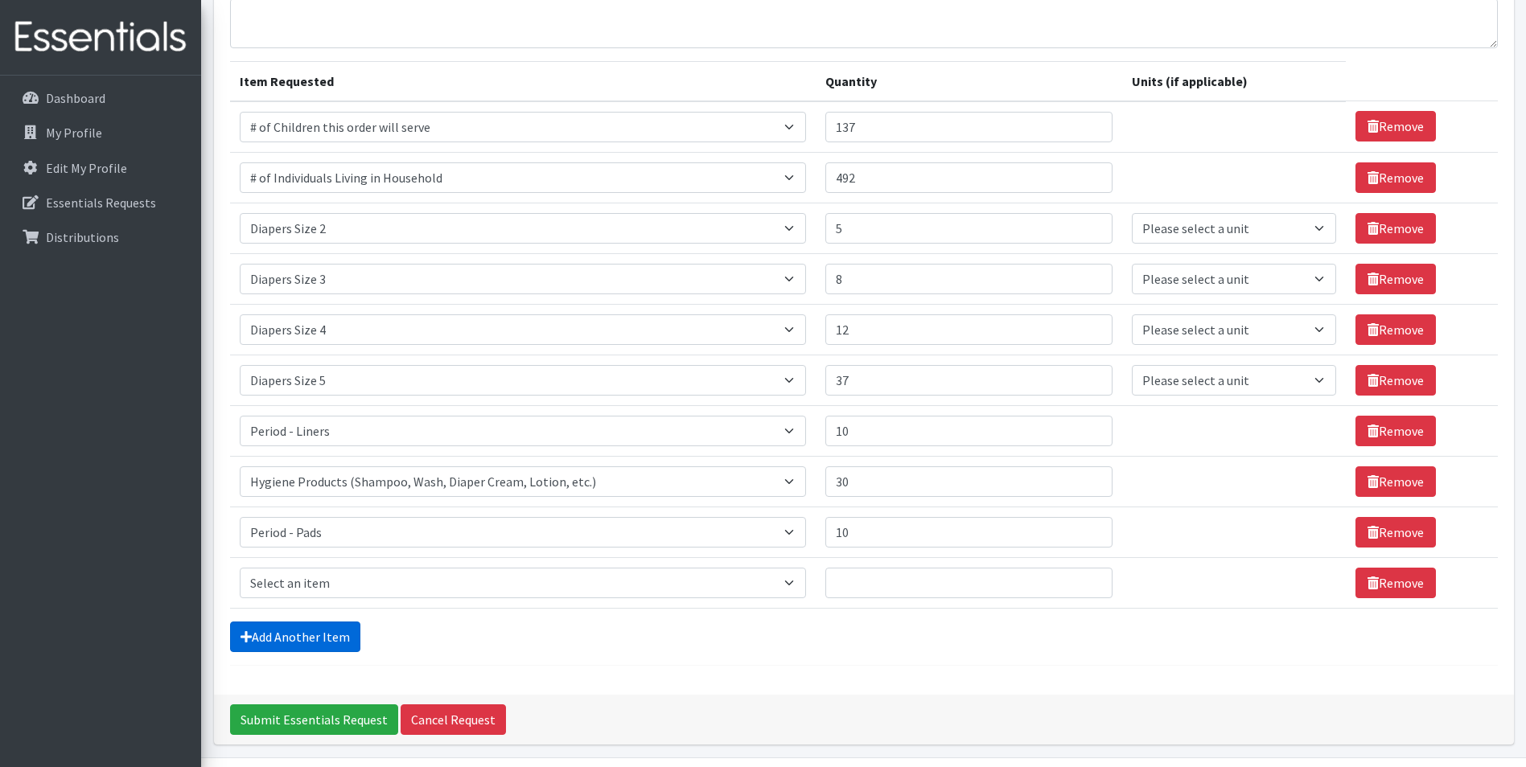
scroll to position [199, 0]
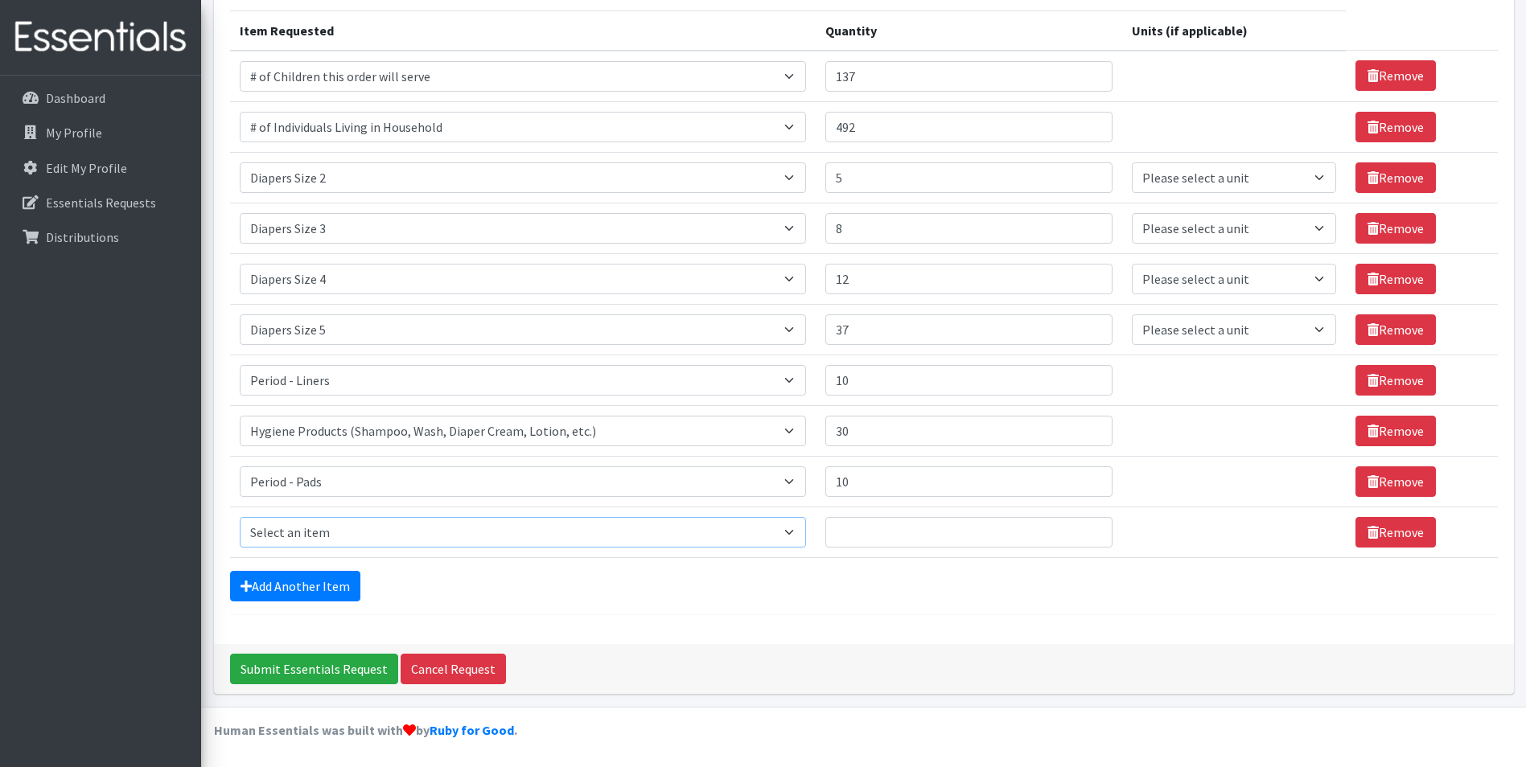
drag, startPoint x: 313, startPoint y: 534, endPoint x: 313, endPoint y: 521, distance: 12.9
click at [313, 534] on select "Select an item # of Children this order will serve # of Individuals Living in H…" at bounding box center [523, 532] width 567 height 31
select select "302"
click at [240, 517] on select "Select an item # of Children this order will serve # of Individuals Living in H…" at bounding box center [523, 532] width 567 height 31
click at [856, 528] on input "Quantity" at bounding box center [968, 532] width 287 height 31
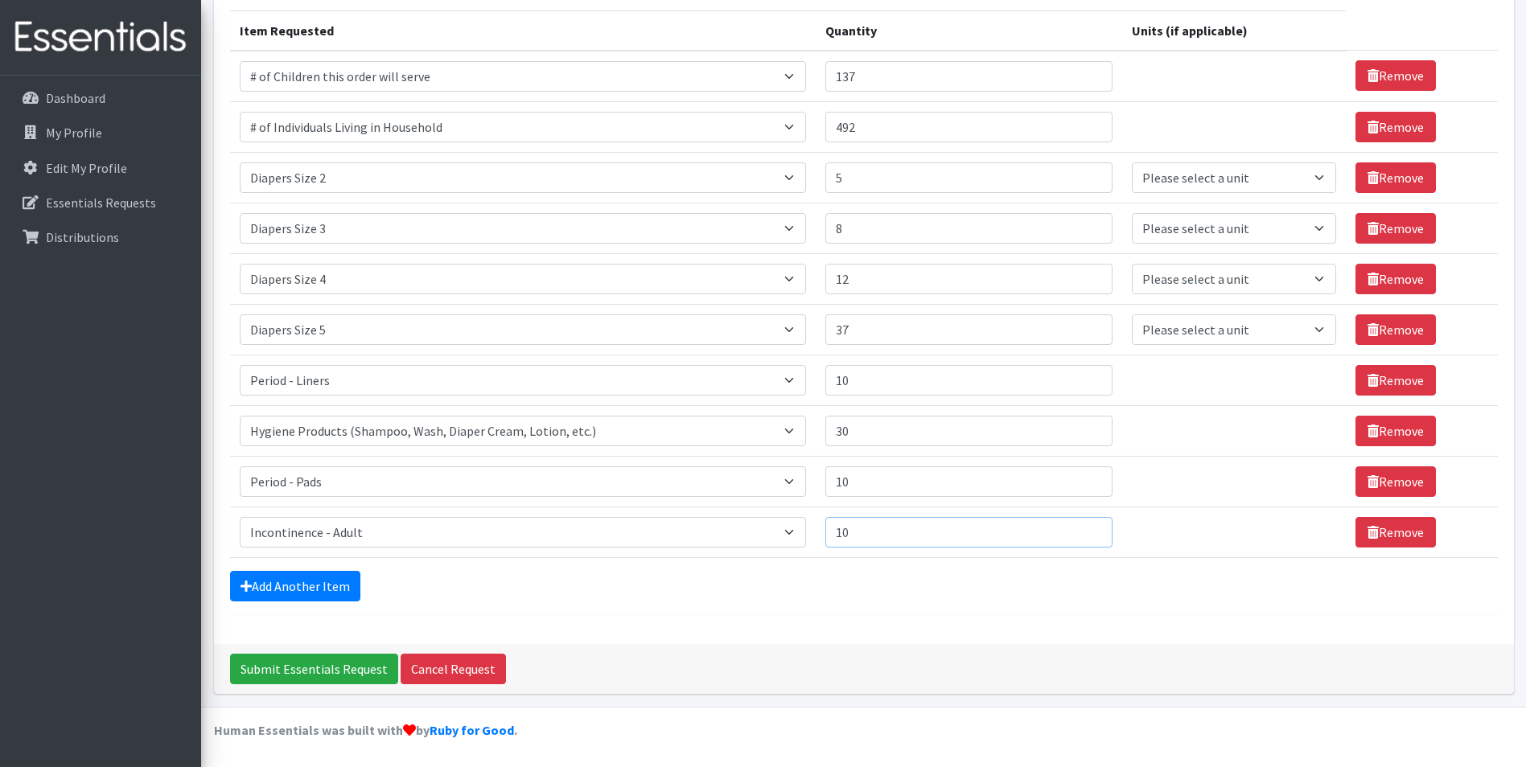
type input "10"
click at [863, 595] on div "Add Another Item" at bounding box center [864, 586] width 1268 height 31
click at [1178, 177] on select "Please select a unit units Packs" at bounding box center [1234, 177] width 204 height 31
select select
click at [1132, 162] on select "Please select a unit units Packs" at bounding box center [1234, 177] width 204 height 31
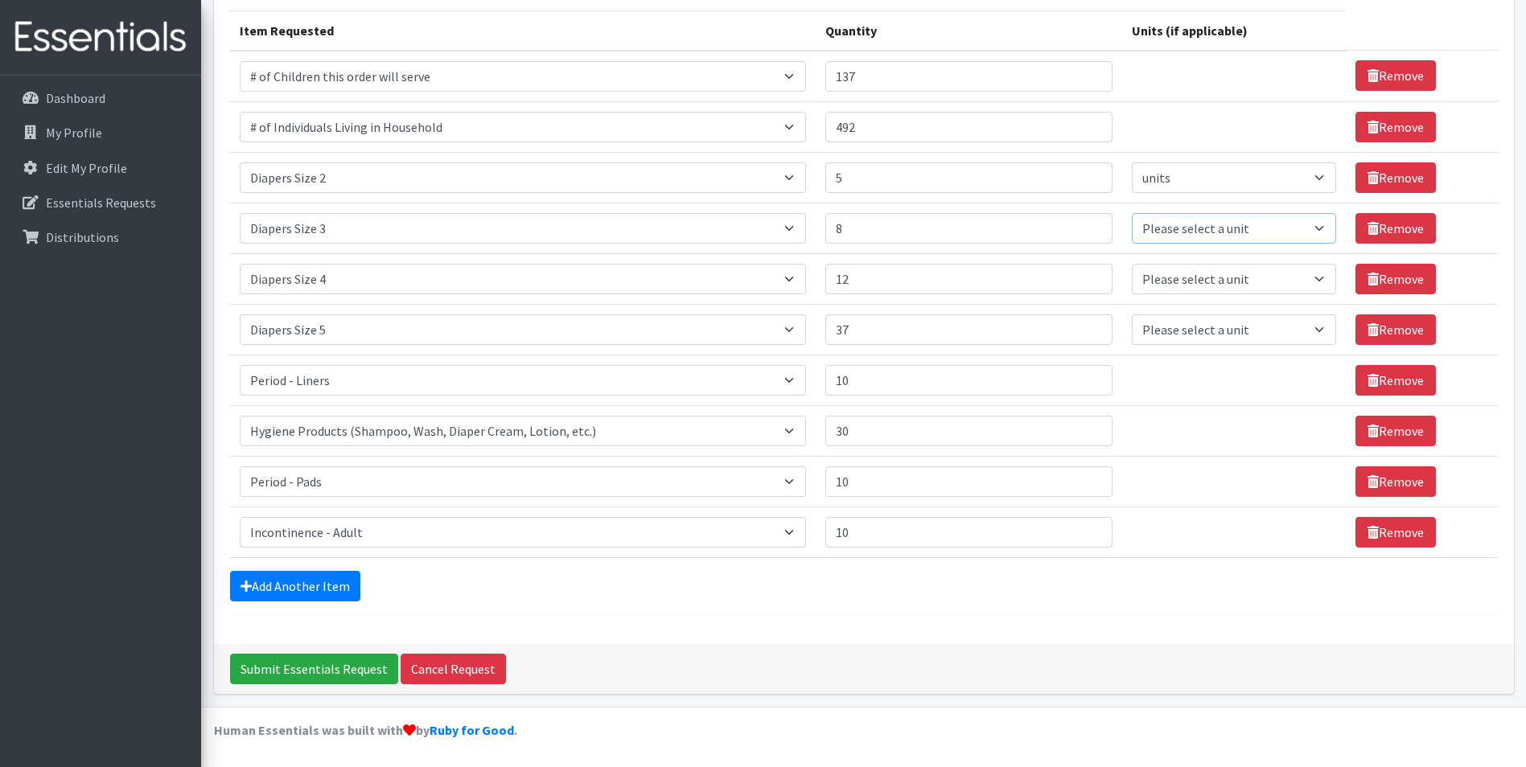
drag, startPoint x: 1170, startPoint y: 220, endPoint x: 1169, endPoint y: 239, distance: 18.5
click at [1170, 220] on select "Please select a unit units Packs" at bounding box center [1234, 228] width 204 height 31
select select
click at [1132, 213] on select "Please select a unit units Packs" at bounding box center [1234, 228] width 204 height 31
drag, startPoint x: 1157, startPoint y: 281, endPoint x: 1162, endPoint y: 295, distance: 15.5
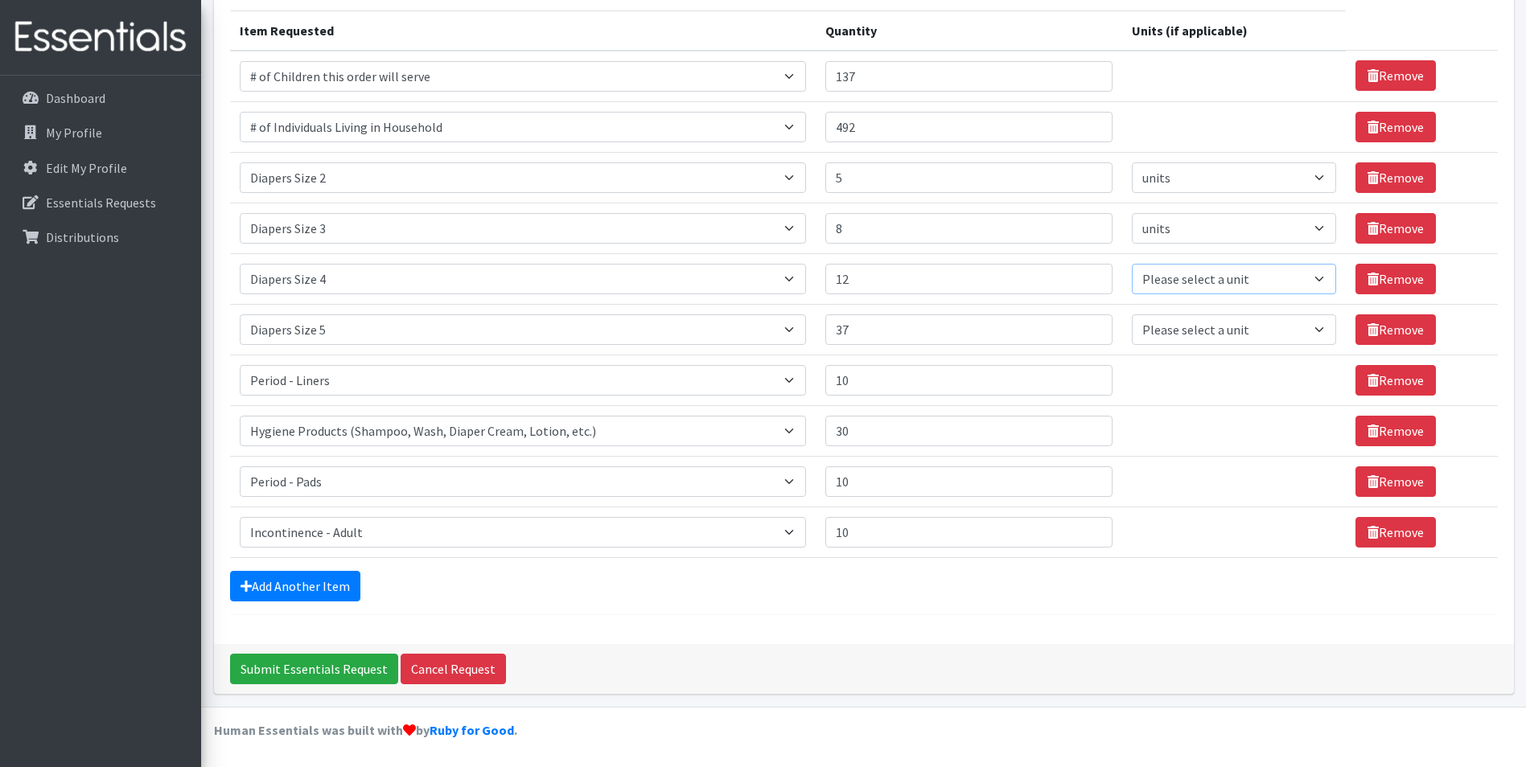
click at [1157, 281] on select "Please select a unit units Packs" at bounding box center [1234, 279] width 204 height 31
select select
click at [1132, 264] on select "Please select a unit units Packs" at bounding box center [1234, 279] width 204 height 31
click at [1155, 334] on select "Please select a unit units Packs" at bounding box center [1234, 329] width 204 height 31
select select
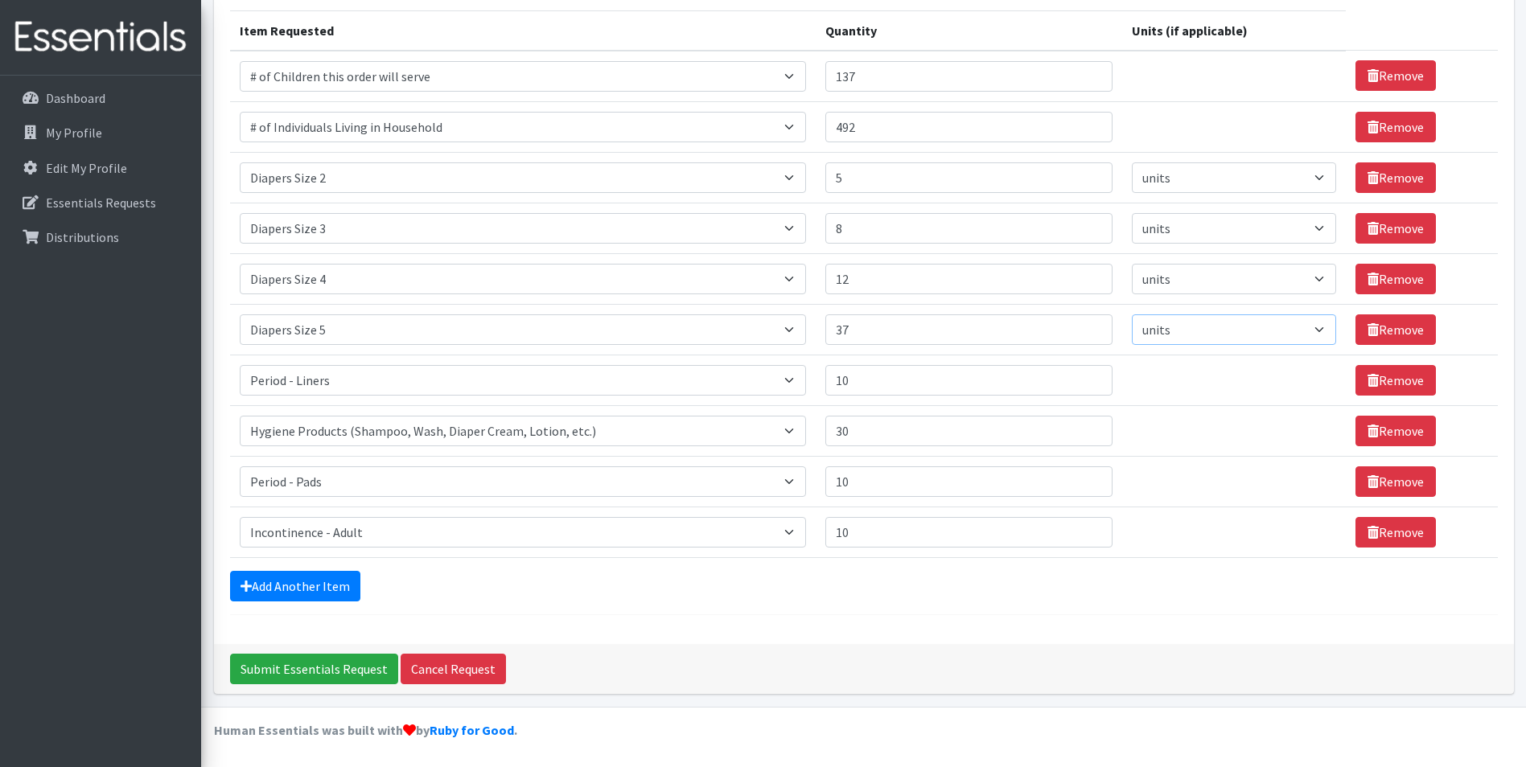
click at [1132, 314] on select "Please select a unit units Packs" at bounding box center [1234, 329] width 204 height 31
click at [1017, 602] on form "Comments: Item Requested Quantity Units (if applicable) Item Requested Select a…" at bounding box center [864, 268] width 1268 height 693
click at [286, 588] on link "Add Another Item" at bounding box center [295, 586] width 130 height 31
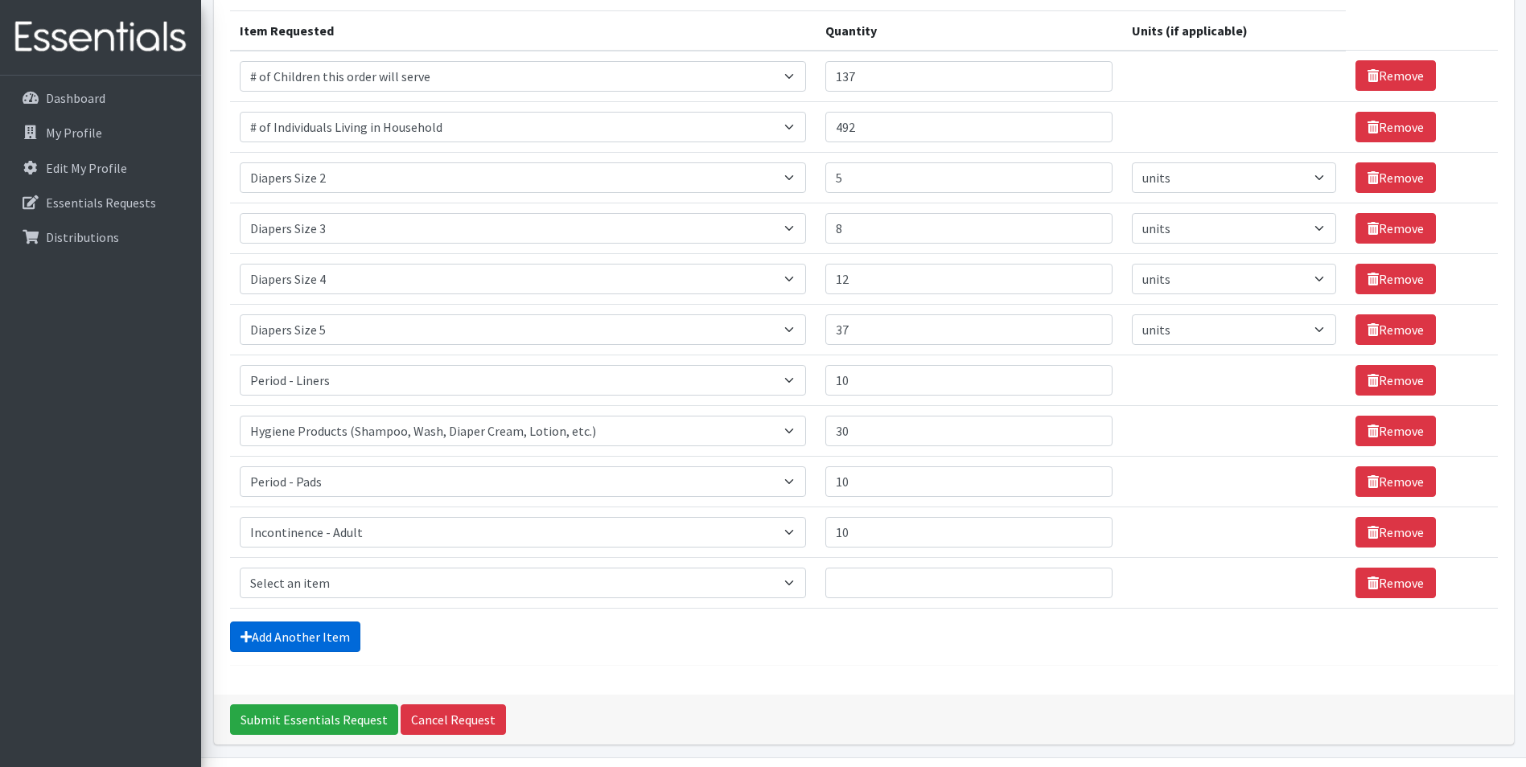
scroll to position [249, 0]
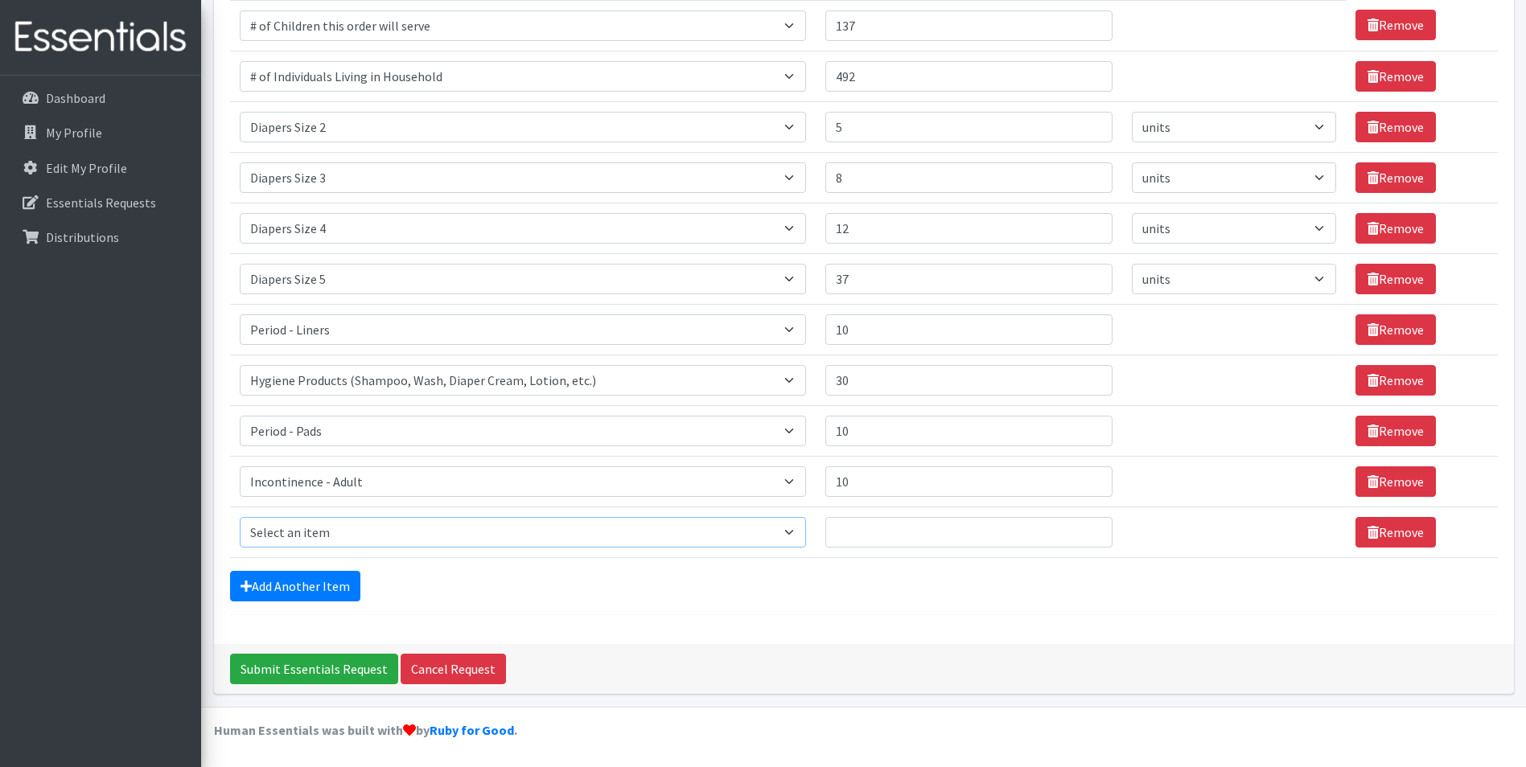
click at [287, 541] on select "Select an item # of Children this order will serve # of Individuals Living in H…" at bounding box center [523, 532] width 567 height 31
select select "1947"
click at [240, 517] on select "Select an item # of Children this order will serve # of Individuals Living in H…" at bounding box center [523, 532] width 567 height 31
click at [849, 528] on input "Quantity" at bounding box center [968, 532] width 287 height 31
type input "25"
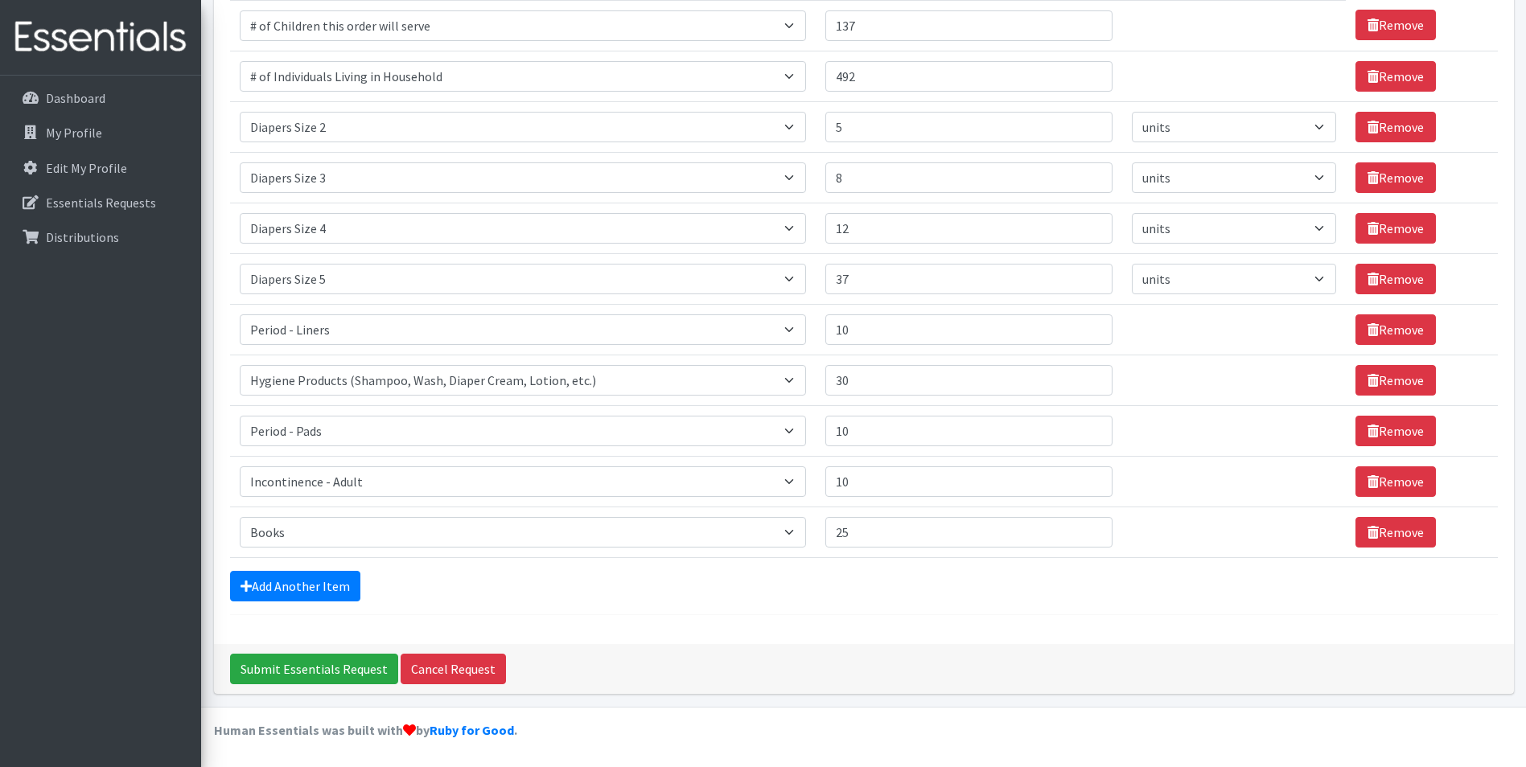
click at [865, 603] on form "Comments: Item Requested Quantity Units (if applicable) Item Requested Select a…" at bounding box center [864, 243] width 1268 height 744
drag, startPoint x: 1046, startPoint y: 606, endPoint x: 1024, endPoint y: 724, distance: 119.4
click at [1046, 606] on form "Comments: Item Requested Quantity Units (if applicable) Item Requested Select a…" at bounding box center [864, 243] width 1268 height 744
click at [286, 668] on input "Submit Essentials Request" at bounding box center [314, 669] width 168 height 31
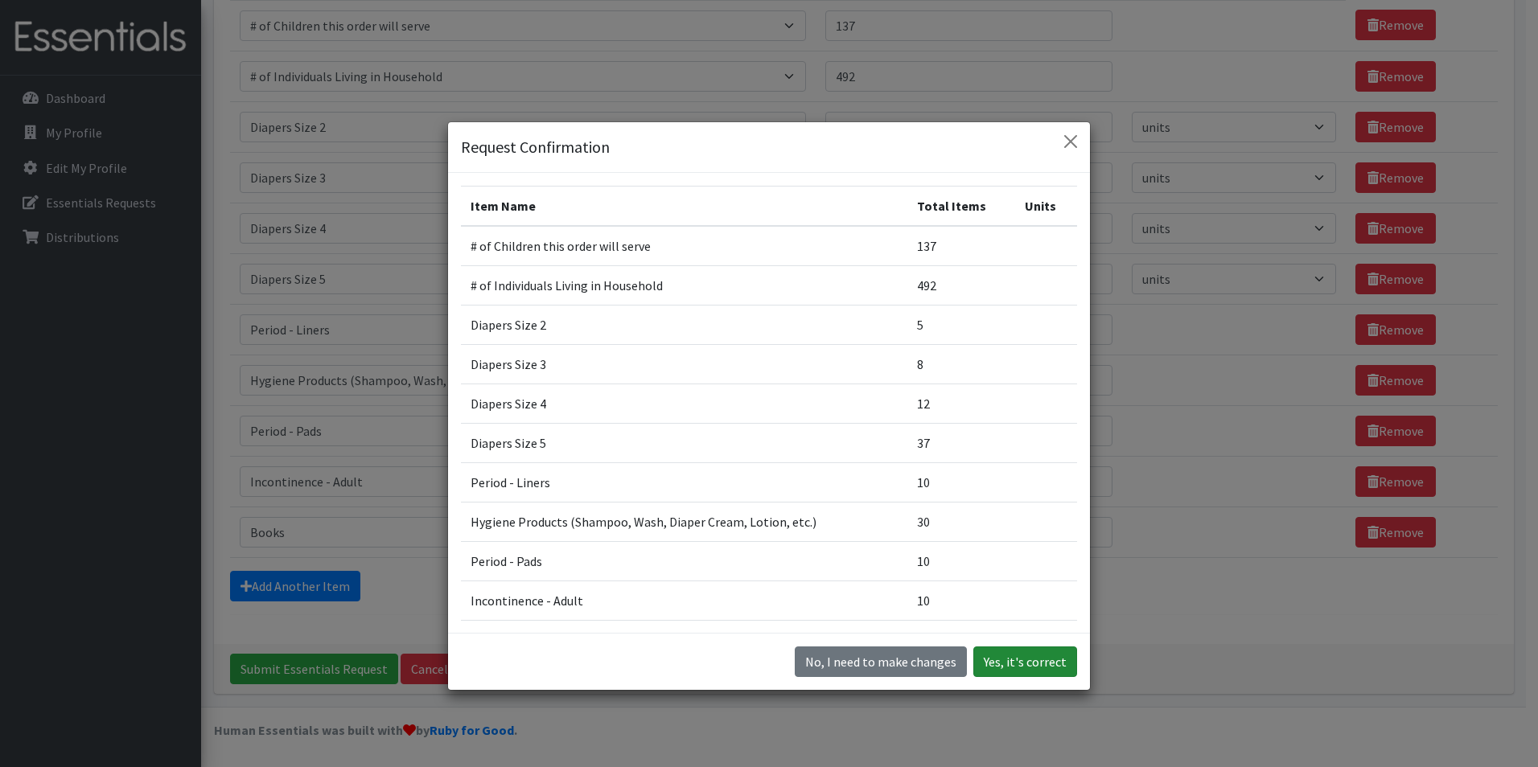
click at [1034, 660] on button "Yes, it's correct" at bounding box center [1025, 662] width 104 height 31
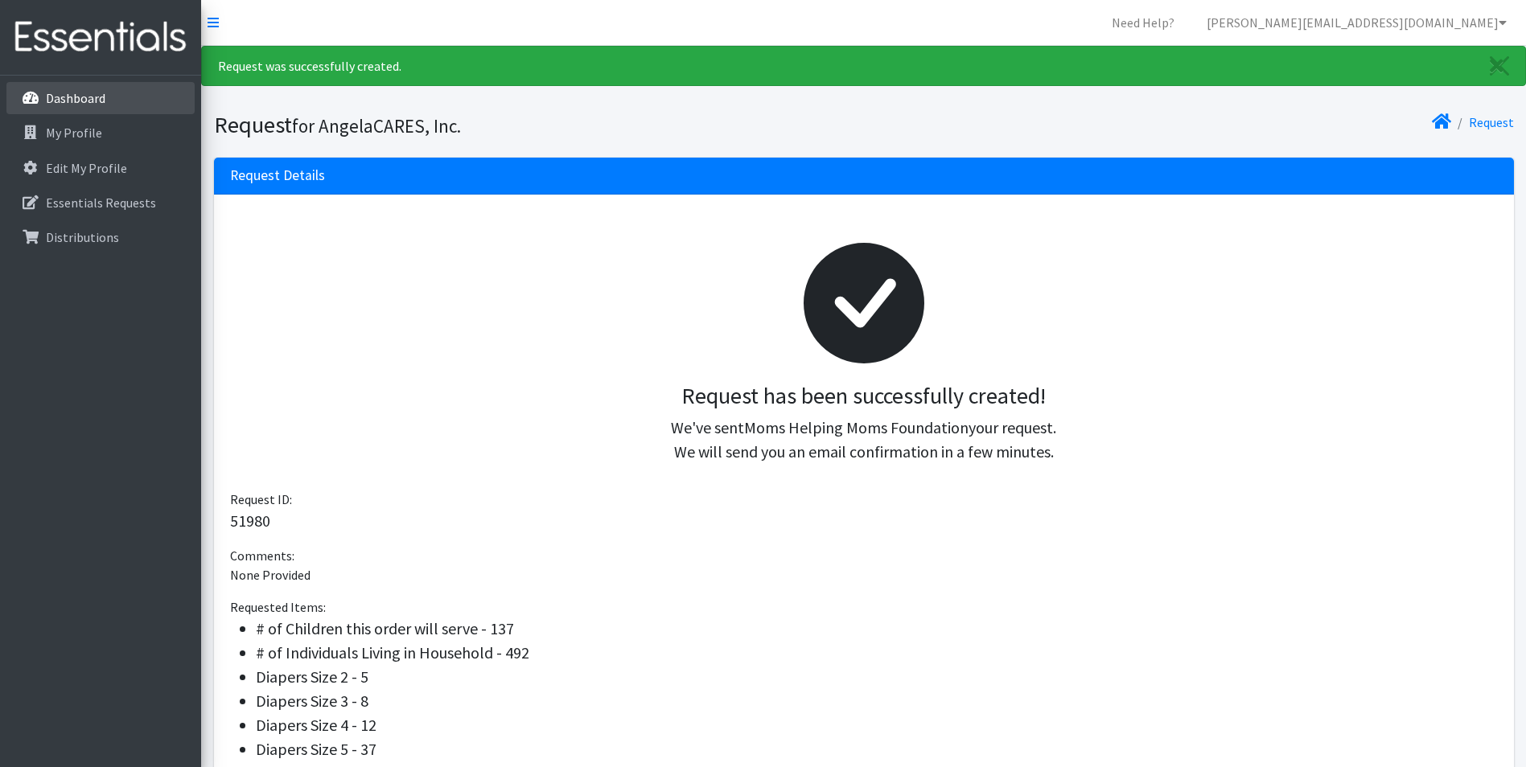
click at [76, 103] on p "Dashboard" at bounding box center [76, 98] width 60 height 16
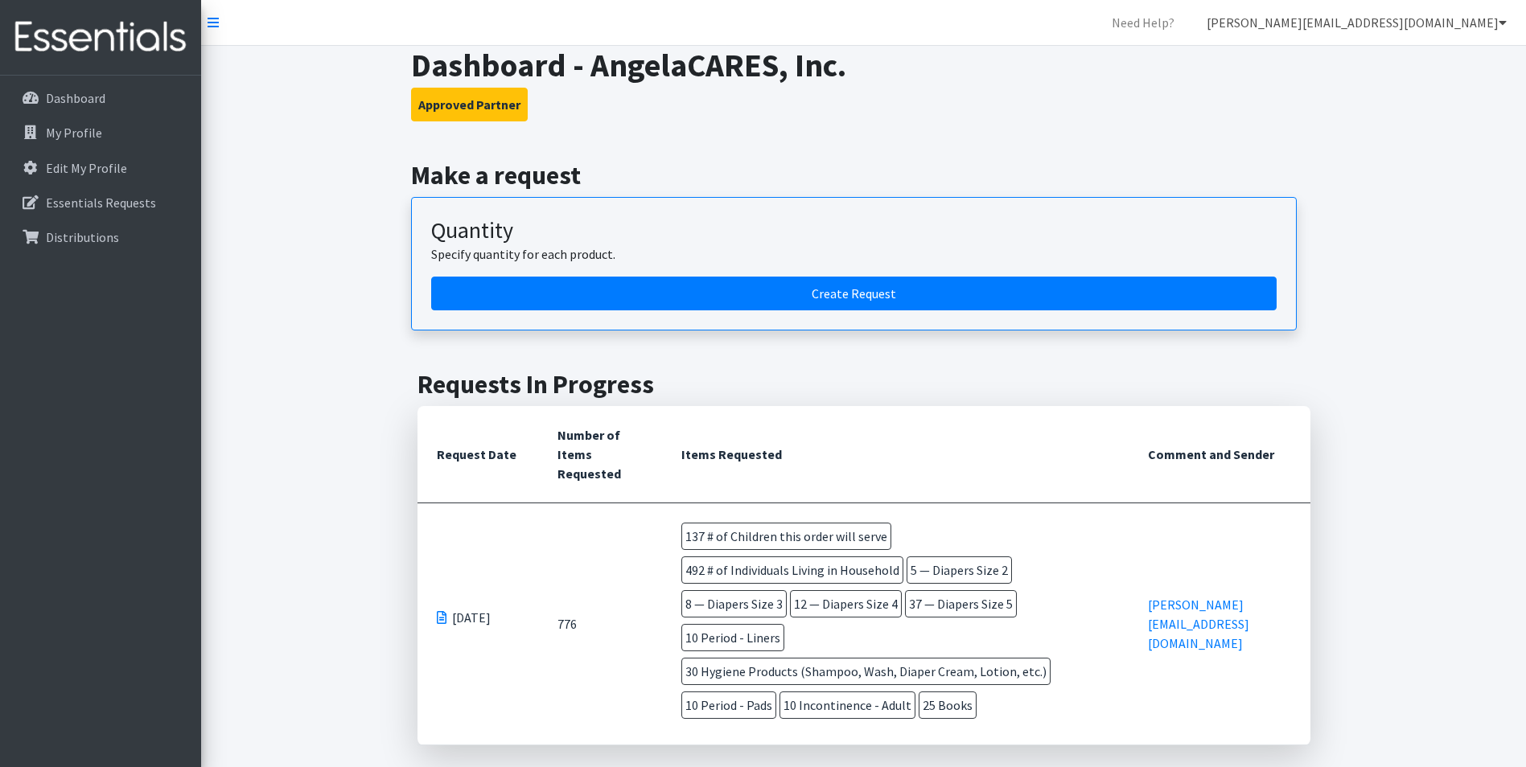
drag, startPoint x: 1463, startPoint y: 17, endPoint x: 1461, endPoint y: 54, distance: 37.0
click at [1463, 17] on link "[PERSON_NAME][EMAIL_ADDRESS][DOMAIN_NAME]" at bounding box center [1357, 22] width 326 height 32
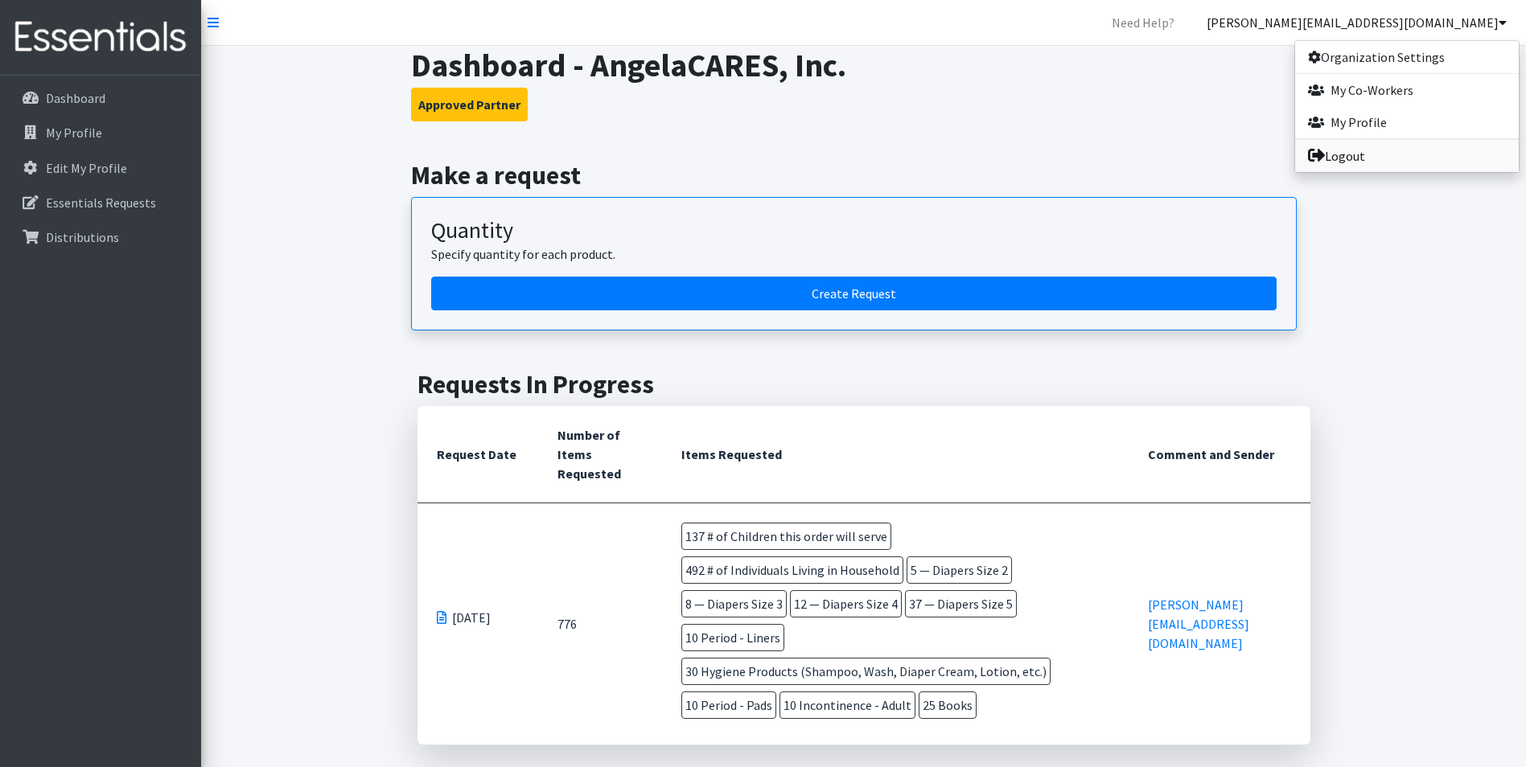
click at [1351, 150] on link "Logout" at bounding box center [1407, 156] width 224 height 32
